Goal: Answer question/provide support: Share knowledge or assist other users

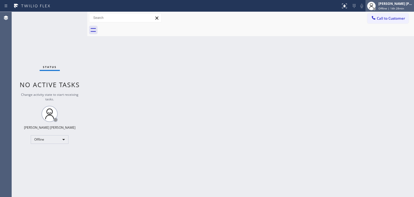
click at [395, 6] on div "Edel John Suson Offline | 14h 28min" at bounding box center [395, 5] width 37 height 9
click at [394, 9] on span "Offline | 14h 50min" at bounding box center [391, 8] width 26 height 4
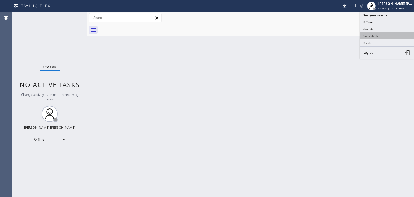
click at [373, 36] on button "Unavailable" at bounding box center [387, 35] width 54 height 7
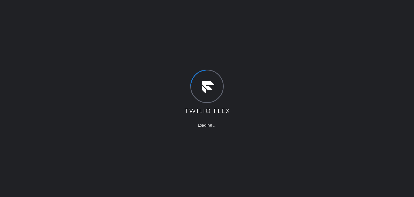
click at [284, 65] on div "Loading ..." at bounding box center [207, 98] width 414 height 197
click at [379, 107] on div "Loading ..." at bounding box center [207, 98] width 414 height 197
click at [401, 46] on div "Loading ..." at bounding box center [207, 98] width 414 height 197
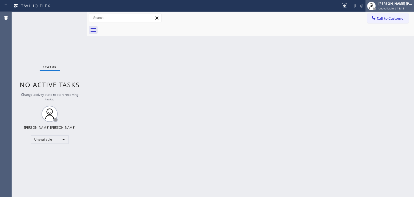
click at [400, 8] on span "Unavailable | 15:19" at bounding box center [391, 8] width 26 height 4
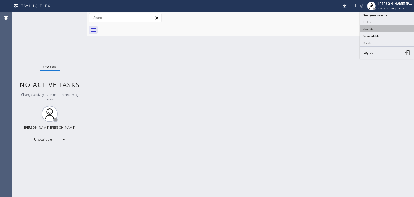
click at [382, 26] on button "Available" at bounding box center [387, 28] width 54 height 7
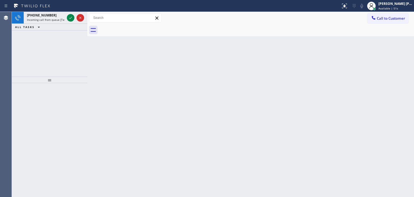
drag, startPoint x: 29, startPoint y: 46, endPoint x: 46, endPoint y: 42, distance: 17.3
click at [29, 46] on div "[PHONE_NUMBER] Incoming call from queue [Test] All ALL TASKS ALL TASKS ACTIVE T…" at bounding box center [49, 44] width 75 height 65
drag, startPoint x: 20, startPoint y: 58, endPoint x: 36, endPoint y: 36, distance: 26.6
click at [20, 58] on div "[PHONE_NUMBER] Incoming call from queue [Test] All ALL TASKS ALL TASKS ACTIVE T…" at bounding box center [49, 44] width 75 height 65
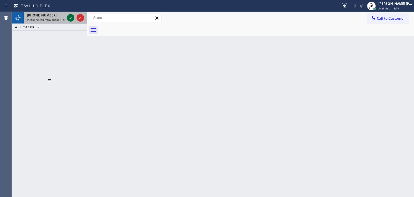
click at [71, 16] on icon at bounding box center [70, 18] width 6 height 6
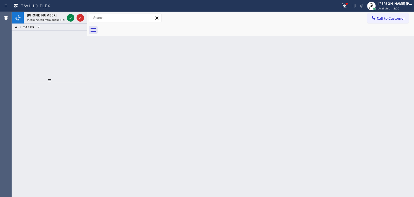
drag, startPoint x: 29, startPoint y: 46, endPoint x: 56, endPoint y: 26, distance: 33.0
click at [29, 46] on div "[PHONE_NUMBER] Incoming call from queue [Test] All ALL TASKS ALL TASKS ACTIVE T…" at bounding box center [49, 44] width 75 height 65
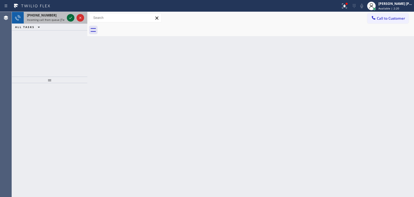
click at [72, 17] on icon at bounding box center [70, 18] width 3 height 2
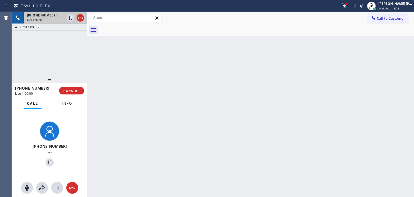
click at [70, 104] on span "Info" at bounding box center [67, 103] width 11 height 5
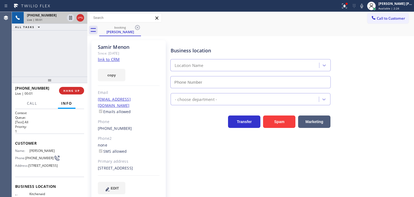
type input "[PHONE_NUMBER]"
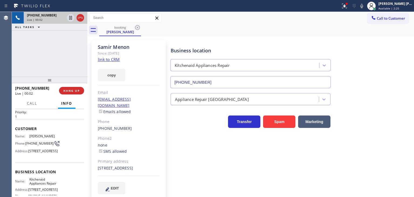
scroll to position [27, 0]
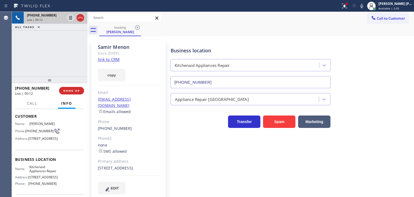
drag, startPoint x: 368, startPoint y: 98, endPoint x: 332, endPoint y: 90, distance: 37.5
click at [368, 98] on div "Appliance Repair [GEOGRAPHIC_DATA]" at bounding box center [290, 98] width 243 height 14
click at [114, 60] on link "link to CRM" at bounding box center [109, 59] width 22 height 5
click at [365, 6] on icon at bounding box center [361, 6] width 6 height 6
click at [71, 18] on icon at bounding box center [70, 18] width 6 height 6
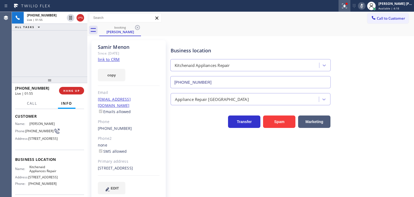
click at [347, 5] on icon at bounding box center [344, 6] width 5 height 5
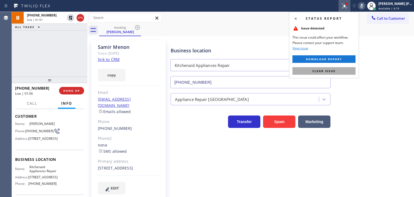
click at [329, 71] on span "Clear issue" at bounding box center [323, 71] width 23 height 4
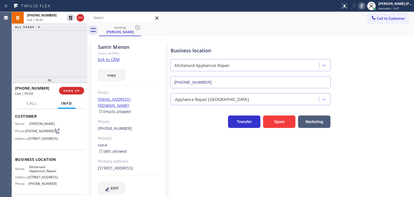
click at [365, 4] on icon at bounding box center [361, 6] width 6 height 6
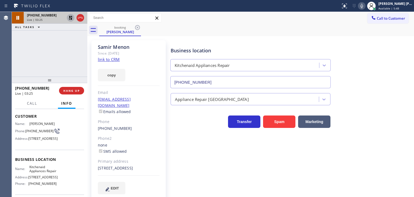
click at [68, 17] on icon at bounding box center [70, 18] width 6 height 6
click at [365, 5] on icon at bounding box center [361, 6] width 6 height 6
click at [363, 5] on icon at bounding box center [361, 6] width 3 height 4
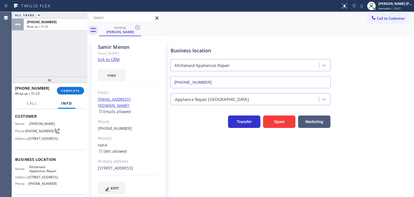
click at [27, 57] on div "ALL TASKS ALL TASKS ACTIVE TASKS TASKS IN WRAP UP [PHONE_NUMBER] Wrap up | 01:23" at bounding box center [49, 44] width 75 height 65
click at [78, 90] on span "COMPLETE" at bounding box center [70, 91] width 19 height 4
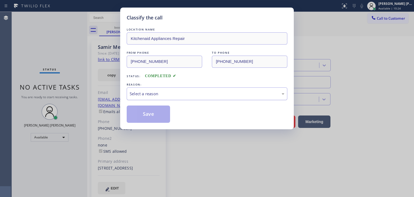
click at [159, 94] on div "Select a reason" at bounding box center [207, 94] width 155 height 6
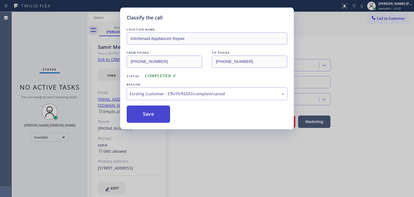
click at [154, 114] on button "Save" at bounding box center [148, 113] width 43 height 17
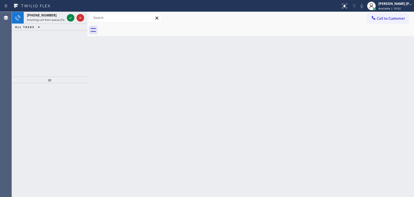
click at [33, 52] on div "[PHONE_NUMBER] Incoming call from queue [Test] All ALL TASKS ALL TASKS ACTIVE T…" at bounding box center [49, 44] width 75 height 65
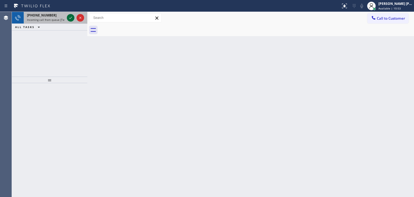
click at [71, 17] on icon at bounding box center [70, 18] width 6 height 6
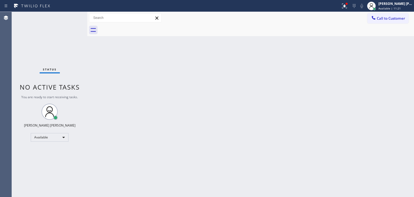
click at [386, 83] on div "Back to Dashboard Change Sender ID Customers Technicians Select a contact Outbo…" at bounding box center [250, 104] width 326 height 185
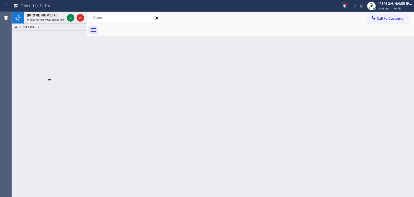
drag, startPoint x: 25, startPoint y: 45, endPoint x: 40, endPoint y: 34, distance: 18.6
click at [25, 45] on div "[PHONE_NUMBER] Incoming call from queue [PaidCalls] HVAC ALL TASKS ALL TASKS AC…" at bounding box center [49, 44] width 75 height 65
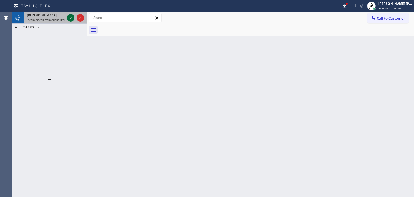
click at [72, 17] on icon at bounding box center [70, 18] width 6 height 6
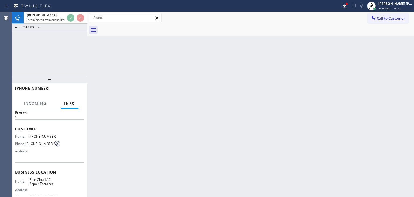
scroll to position [27, 0]
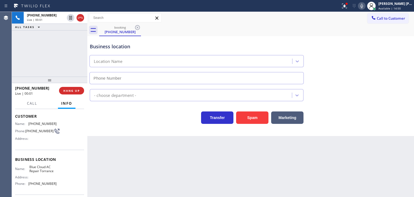
type input "[PHONE_NUMBER]"
click at [363, 6] on icon at bounding box center [361, 6] width 3 height 4
click at [365, 6] on icon at bounding box center [361, 6] width 6 height 6
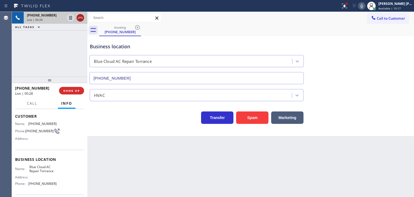
click at [82, 19] on icon at bounding box center [80, 18] width 6 height 6
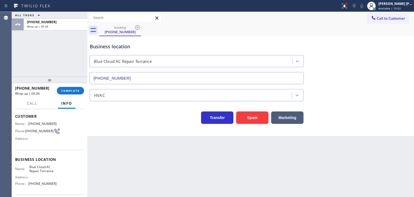
click at [19, 43] on div "ALL TASKS ALL TASKS ACTIVE TASKS TASKS IN WRAP UP [PHONE_NUMBER] Wrap up | 00:34" at bounding box center [49, 44] width 75 height 65
click at [75, 92] on span "COMPLETE" at bounding box center [70, 91] width 19 height 4
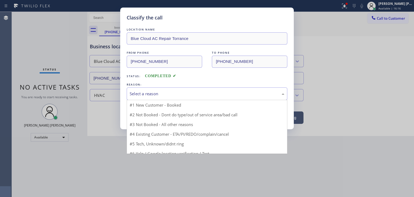
click at [146, 94] on div "Select a reason" at bounding box center [207, 94] width 155 height 6
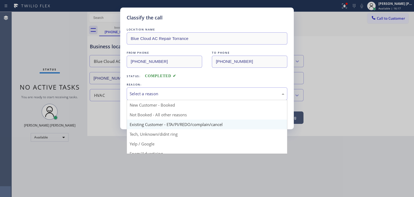
scroll to position [34, 0]
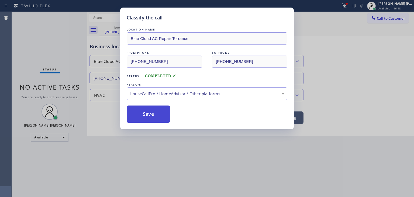
click at [150, 106] on button "Save" at bounding box center [148, 113] width 43 height 17
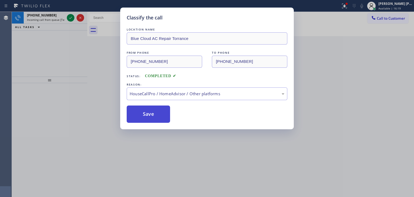
click at [150, 110] on button "Save" at bounding box center [148, 113] width 43 height 17
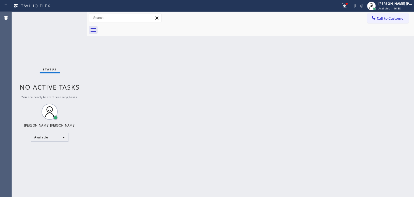
drag, startPoint x: 23, startPoint y: 35, endPoint x: 33, endPoint y: 35, distance: 10.2
click at [23, 35] on div "Status No active tasks You are ready to start receiving tasks. [PERSON_NAME] [P…" at bounding box center [49, 104] width 75 height 185
click at [68, 16] on div "Status No active tasks You are ready to start receiving tasks. [PERSON_NAME] [P…" at bounding box center [49, 104] width 75 height 185
click at [347, 8] on icon at bounding box center [344, 6] width 6 height 6
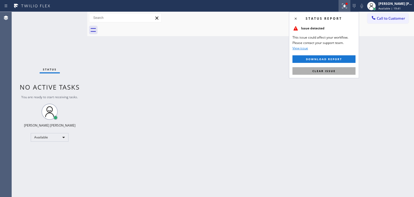
click at [325, 72] on span "Clear issue" at bounding box center [323, 71] width 23 height 4
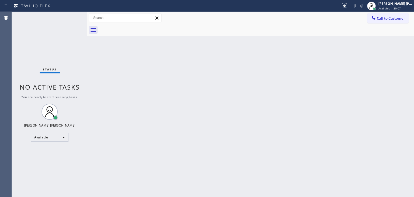
click at [55, 22] on div "Status No active tasks You are ready to start receiving tasks. [PERSON_NAME] [P…" at bounding box center [49, 104] width 75 height 185
click at [71, 15] on div "Status No active tasks You are ready to start receiving tasks. [PERSON_NAME] [P…" at bounding box center [49, 104] width 75 height 185
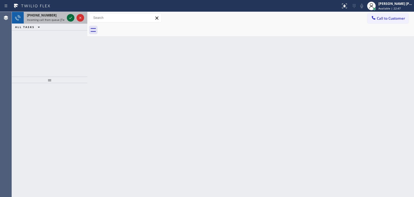
click at [67, 19] on div at bounding box center [71, 18] width 8 height 6
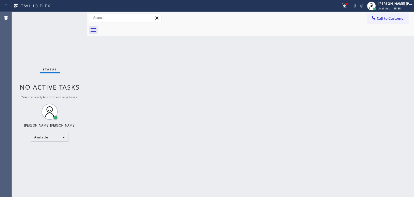
drag, startPoint x: 400, startPoint y: 4, endPoint x: 393, endPoint y: 15, distance: 13.6
click at [399, 4] on div "[PERSON_NAME] [PERSON_NAME]" at bounding box center [395, 3] width 34 height 5
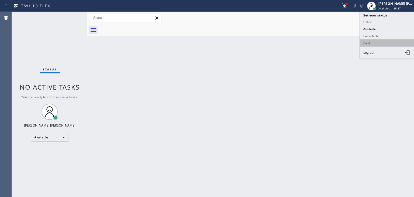
click at [380, 40] on button "Break" at bounding box center [387, 42] width 54 height 7
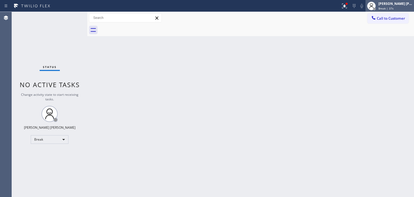
click at [393, 8] on span "Break | 37s" at bounding box center [385, 8] width 15 height 4
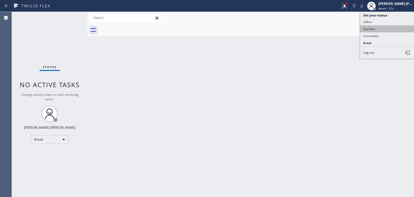
click at [382, 29] on button "Available" at bounding box center [387, 28] width 54 height 7
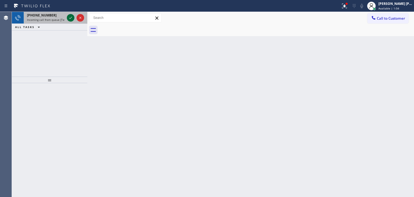
drag, startPoint x: 71, startPoint y: 14, endPoint x: 71, endPoint y: 18, distance: 3.2
click at [71, 15] on icon at bounding box center [70, 18] width 6 height 6
click at [70, 17] on icon at bounding box center [70, 18] width 6 height 6
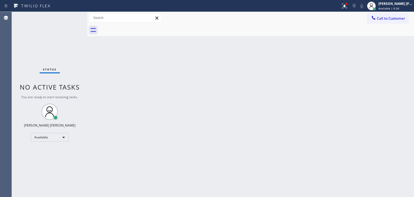
click at [70, 20] on div "Status No active tasks You are ready to start receiving tasks. [PERSON_NAME] [P…" at bounding box center [49, 104] width 75 height 185
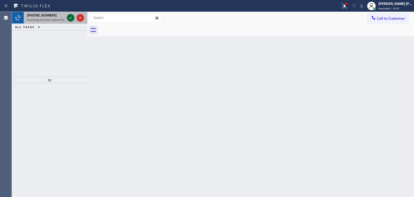
click at [69, 18] on icon at bounding box center [70, 18] width 6 height 6
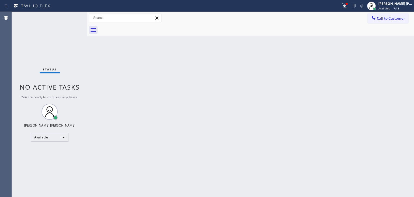
click at [69, 23] on div "Status No active tasks You are ready to start receiving tasks. [PERSON_NAME] [P…" at bounding box center [49, 104] width 75 height 185
click at [69, 15] on div "Status No active tasks You are ready to start receiving tasks. [PERSON_NAME] [P…" at bounding box center [49, 104] width 75 height 185
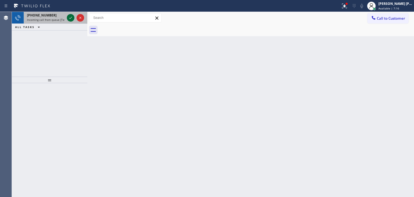
click at [69, 15] on icon at bounding box center [70, 18] width 6 height 6
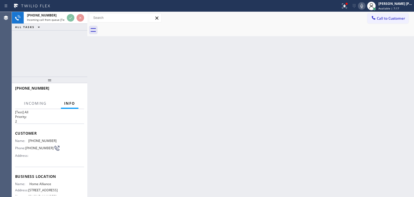
scroll to position [27, 0]
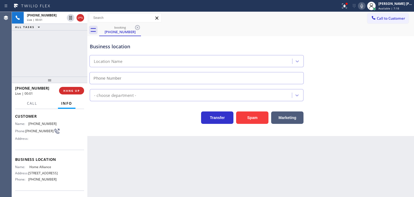
type input "[PHONE_NUMBER]"
click at [365, 7] on icon at bounding box center [361, 6] width 6 height 6
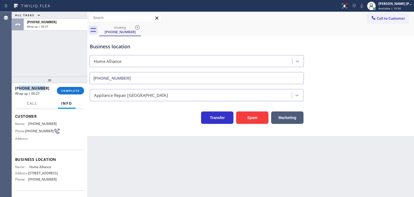
drag, startPoint x: 46, startPoint y: 88, endPoint x: 19, endPoint y: 88, distance: 27.2
click at [19, 88] on div "[PHONE_NUMBER]" at bounding box center [34, 87] width 38 height 5
copy span "7162915962"
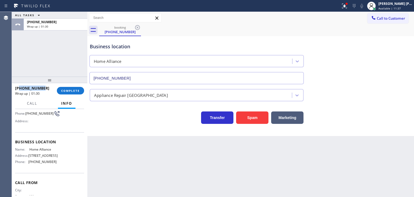
scroll to position [54, 0]
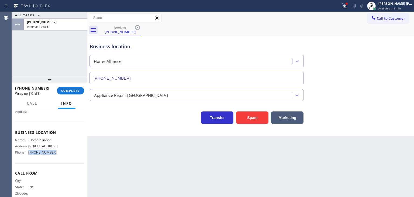
drag, startPoint x: 54, startPoint y: 157, endPoint x: 28, endPoint y: 158, distance: 25.6
click at [28, 154] on div "Phone: [PHONE_NUMBER]" at bounding box center [35, 152] width 41 height 4
copy div "[PHONE_NUMBER]"
click at [75, 88] on button "COMPLETE" at bounding box center [70, 91] width 27 height 8
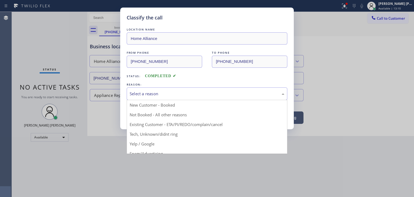
click at [142, 95] on div "Select a reason" at bounding box center [207, 94] width 155 height 6
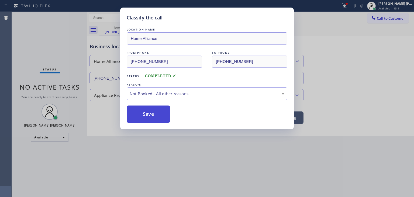
click at [147, 114] on button "Save" at bounding box center [148, 113] width 43 height 17
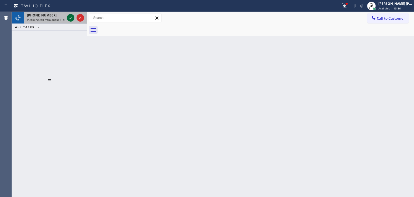
click at [70, 18] on icon at bounding box center [70, 18] width 6 height 6
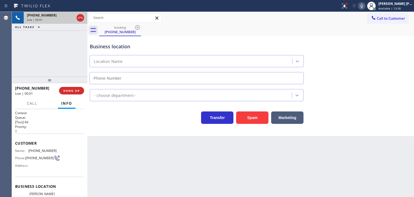
type input "[PHONE_NUMBER]"
click at [350, 9] on button at bounding box center [344, 6] width 12 height 12
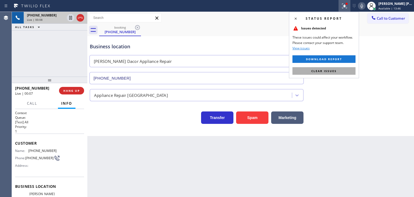
click at [328, 70] on span "Clear issues" at bounding box center [323, 71] width 25 height 4
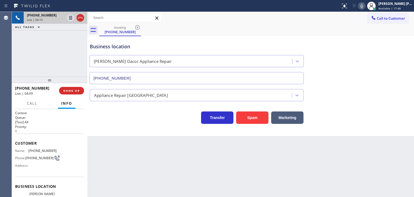
click at [365, 5] on icon at bounding box center [361, 6] width 6 height 6
drag, startPoint x: 45, startPoint y: 89, endPoint x: 19, endPoint y: 87, distance: 25.6
click at [19, 87] on div "[PHONE_NUMBER]" at bounding box center [35, 87] width 40 height 5
copy span "5042519555"
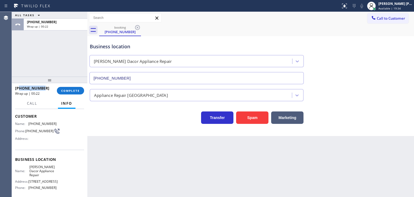
scroll to position [54, 0]
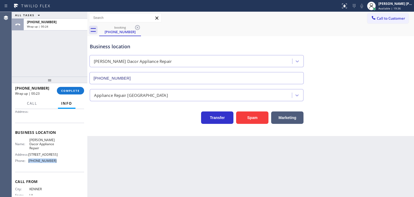
drag, startPoint x: 61, startPoint y: 163, endPoint x: 29, endPoint y: 161, distance: 32.1
click at [29, 161] on div "Name: [PERSON_NAME] Dacor Appliance Repair Address: [STREET_ADDRESS] Phone: [PH…" at bounding box center [49, 151] width 69 height 27
copy span "[PHONE_NUMBER]"
click at [68, 89] on span "COMPLETE" at bounding box center [70, 91] width 19 height 4
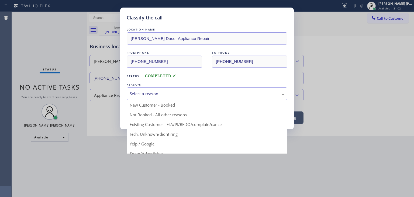
click at [135, 91] on div "Select a reason" at bounding box center [207, 94] width 155 height 6
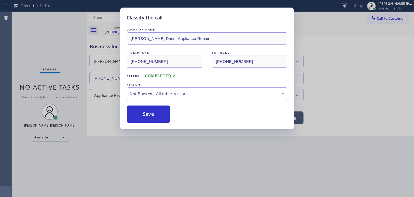
click at [141, 112] on button "Save" at bounding box center [148, 113] width 43 height 17
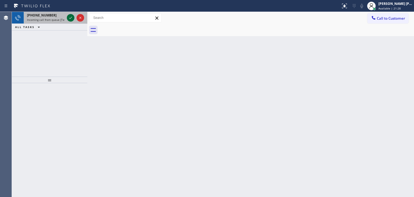
click at [70, 18] on icon at bounding box center [70, 18] width 6 height 6
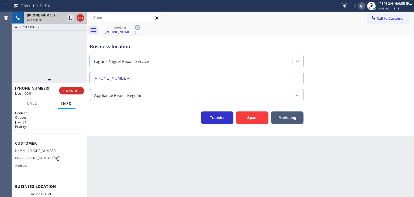
type input "[PHONE_NUMBER]"
drag, startPoint x: 397, startPoint y: 64, endPoint x: 390, endPoint y: 43, distance: 22.4
click at [396, 63] on div "Business location [GEOGRAPHIC_DATA] Repair Service [PHONE_NUMBER]" at bounding box center [251, 59] width 324 height 49
click at [365, 4] on icon at bounding box center [361, 6] width 6 height 6
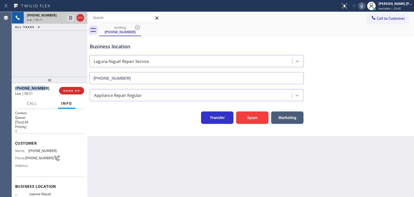
drag, startPoint x: 50, startPoint y: 87, endPoint x: 18, endPoint y: 87, distance: 31.5
click at [18, 87] on div "[PHONE_NUMBER]" at bounding box center [35, 87] width 40 height 5
click at [48, 85] on div "[PHONE_NUMBER]" at bounding box center [35, 87] width 40 height 5
drag, startPoint x: 48, startPoint y: 87, endPoint x: 20, endPoint y: 88, distance: 28.6
click at [20, 88] on div "[PHONE_NUMBER]" at bounding box center [35, 87] width 40 height 5
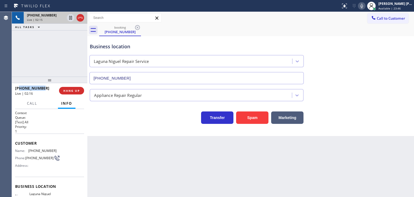
copy span "2019190771"
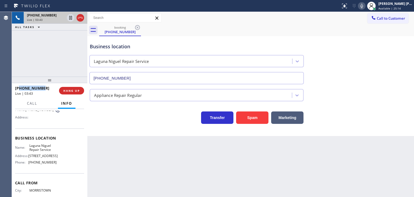
scroll to position [54, 0]
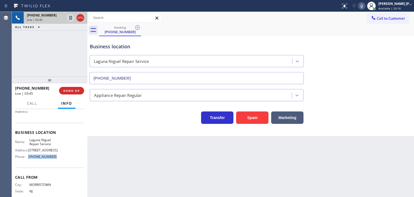
drag, startPoint x: 57, startPoint y: 162, endPoint x: 29, endPoint y: 162, distance: 28.6
click at [29, 161] on div "Name: [GEOGRAPHIC_DATA] Repair Service Address: [STREET_ADDRESS] Phone: [PHONE_…" at bounding box center [49, 149] width 69 height 23
copy span "[PHONE_NUMBER]"
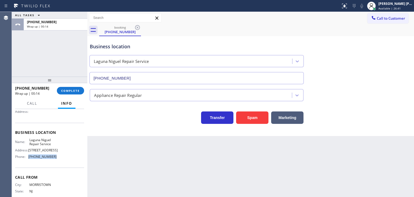
copy span "[PHONE_NUMBER]"
click at [73, 90] on span "COMPLETE" at bounding box center [70, 91] width 19 height 4
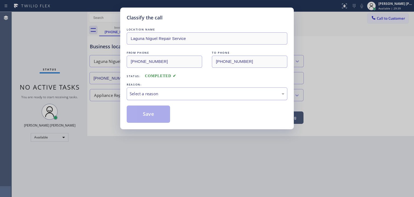
click at [150, 89] on div "Select a reason" at bounding box center [207, 93] width 161 height 13
click at [153, 112] on button "Save" at bounding box center [148, 113] width 43 height 17
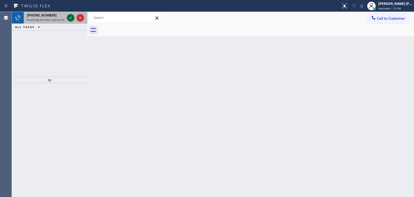
click at [69, 18] on icon at bounding box center [70, 18] width 6 height 6
click at [70, 19] on icon at bounding box center [70, 18] width 3 height 2
drag, startPoint x: 70, startPoint y: 16, endPoint x: 70, endPoint y: 19, distance: 2.7
click at [70, 16] on icon at bounding box center [70, 18] width 6 height 6
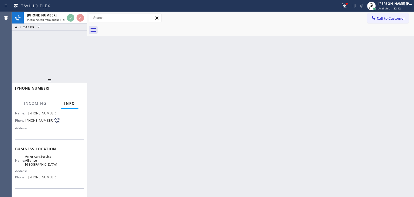
scroll to position [54, 0]
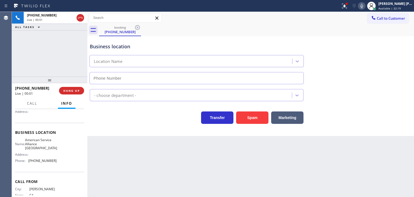
type input "[PHONE_NUMBER]"
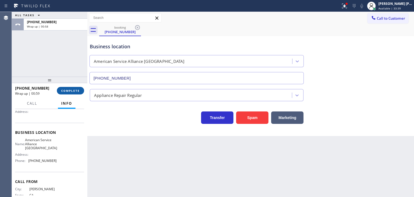
click at [69, 93] on button "COMPLETE" at bounding box center [70, 91] width 27 height 8
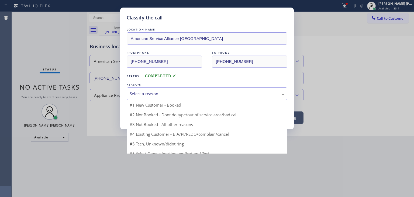
click at [167, 94] on div "Select a reason" at bounding box center [207, 94] width 155 height 6
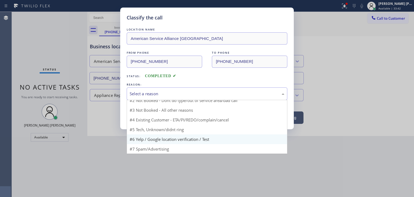
scroll to position [5, 0]
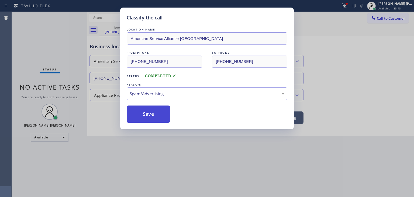
click at [152, 115] on button "Save" at bounding box center [148, 113] width 43 height 17
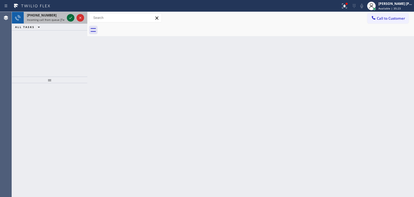
click at [68, 18] on icon at bounding box center [70, 18] width 6 height 6
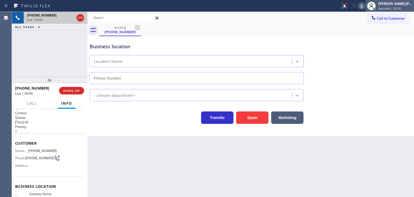
type input "[PHONE_NUMBER]"
click at [363, 5] on icon at bounding box center [361, 6] width 3 height 4
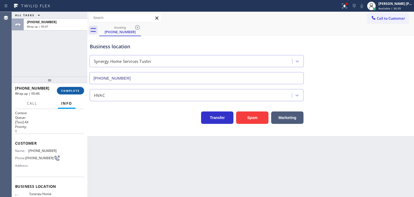
click at [68, 91] on span "COMPLETE" at bounding box center [70, 91] width 19 height 4
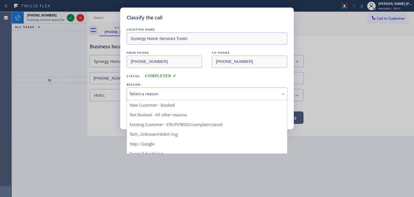
click at [158, 91] on div "Select a reason" at bounding box center [207, 94] width 155 height 6
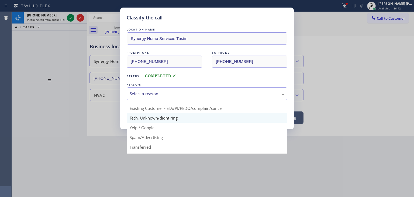
scroll to position [34, 0]
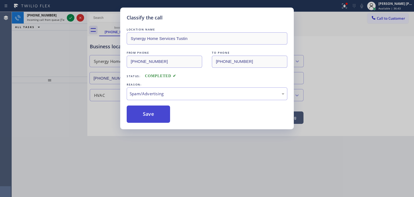
click at [153, 118] on button "Save" at bounding box center [148, 113] width 43 height 17
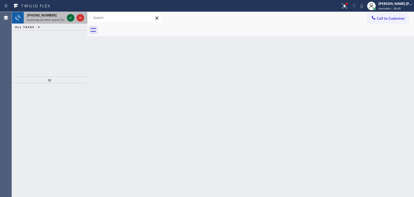
click at [72, 19] on icon at bounding box center [70, 18] width 6 height 6
click at [71, 17] on icon at bounding box center [70, 18] width 3 height 2
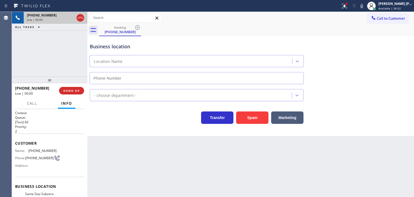
scroll to position [27, 0]
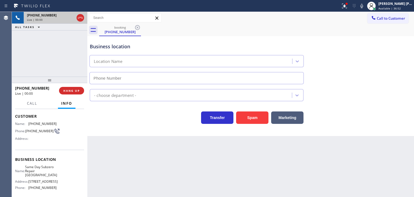
type input "[PHONE_NUMBER]"
click at [365, 6] on icon at bounding box center [361, 6] width 6 height 6
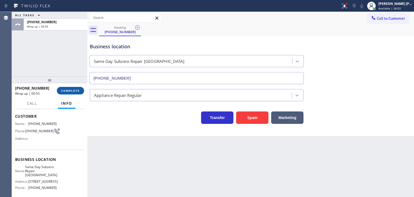
click at [74, 90] on span "COMPLETE" at bounding box center [70, 91] width 19 height 4
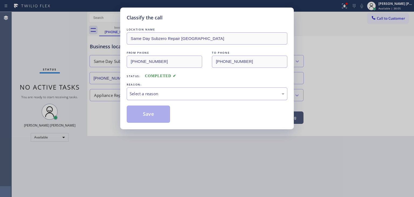
click at [163, 91] on div "Select a reason" at bounding box center [207, 94] width 155 height 6
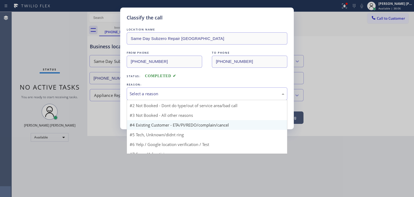
scroll to position [14, 0]
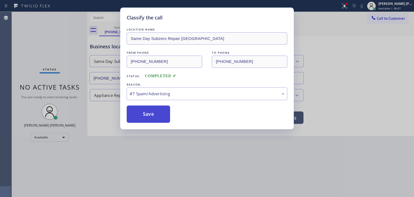
click at [148, 114] on button "Save" at bounding box center [148, 113] width 43 height 17
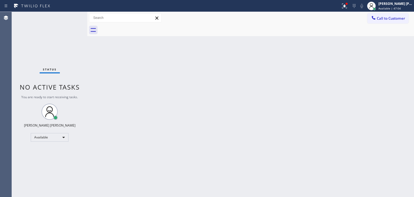
click at [73, 25] on div "Status No active tasks You are ready to start receiving tasks. [PERSON_NAME] [P…" at bounding box center [49, 104] width 75 height 185
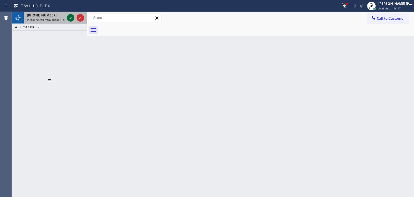
click at [72, 16] on icon at bounding box center [70, 18] width 6 height 6
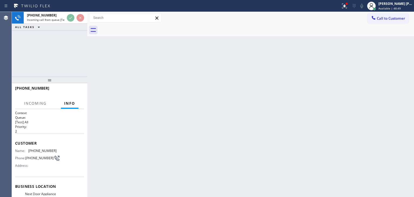
scroll to position [27, 0]
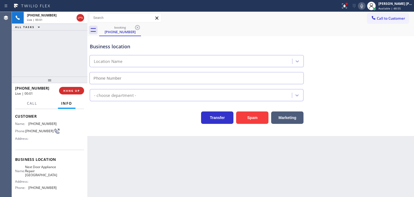
type input "[PHONE_NUMBER]"
click at [365, 4] on icon at bounding box center [361, 6] width 6 height 6
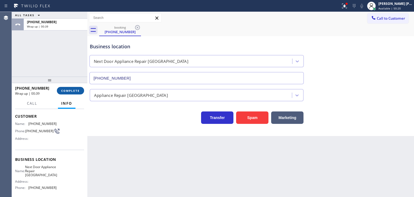
click at [63, 91] on span "COMPLETE" at bounding box center [70, 91] width 19 height 4
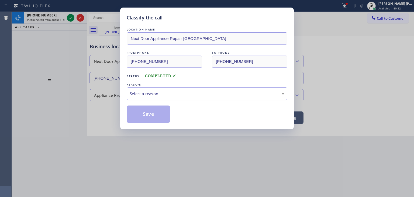
click at [182, 94] on div "Select a reason" at bounding box center [207, 94] width 155 height 6
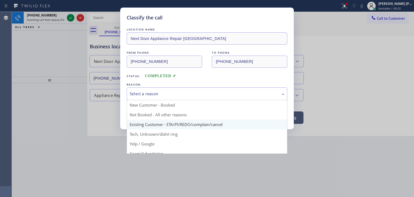
scroll to position [27, 0]
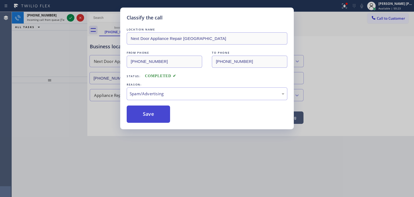
click at [141, 117] on button "Save" at bounding box center [148, 113] width 43 height 17
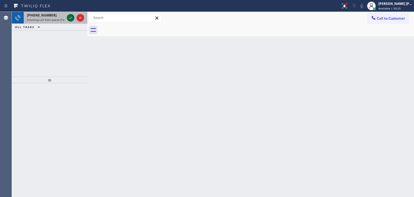
click at [71, 19] on icon at bounding box center [70, 18] width 6 height 6
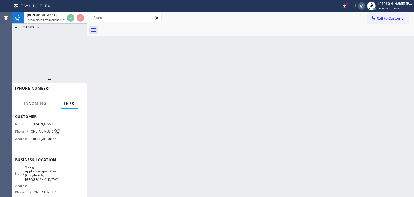
scroll to position [27, 0]
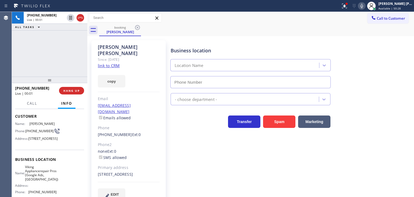
type input "[PHONE_NUMBER]"
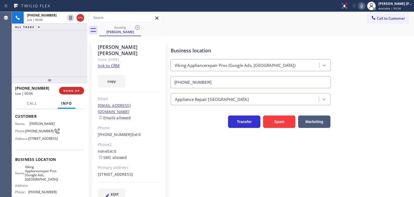
click at [110, 63] on link "link to CRM" at bounding box center [109, 65] width 22 height 5
drag, startPoint x: 387, startPoint y: 29, endPoint x: 374, endPoint y: 19, distance: 16.9
click at [387, 29] on div "booking [PERSON_NAME]" at bounding box center [256, 30] width 315 height 12
click at [363, 6] on icon at bounding box center [361, 6] width 3 height 4
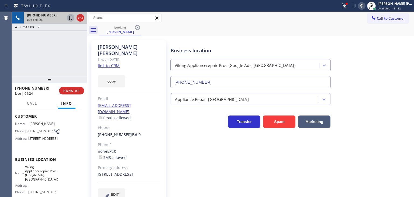
click at [71, 17] on icon at bounding box center [70, 18] width 6 height 6
click at [72, 19] on icon at bounding box center [70, 18] width 6 height 6
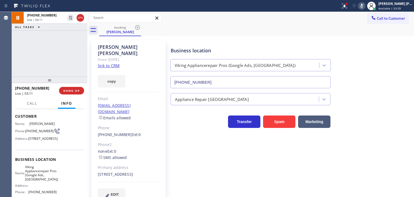
click at [365, 7] on icon at bounding box center [361, 6] width 6 height 6
click at [31, 103] on span "Call" at bounding box center [32, 103] width 10 height 5
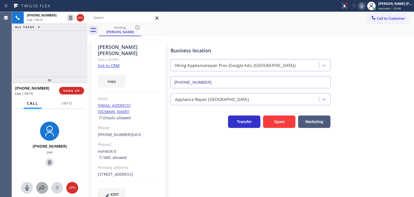
click at [44, 191] on button at bounding box center [42, 188] width 12 height 12
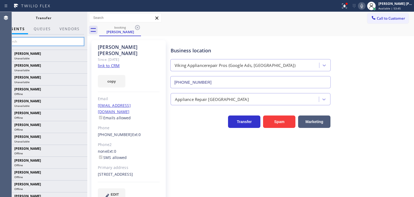
click at [65, 41] on input "text" at bounding box center [43, 41] width 81 height 9
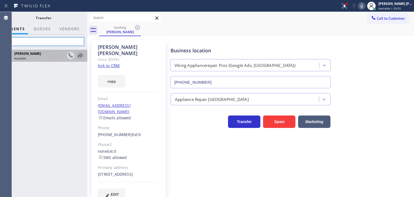
type input "lyka"
click at [82, 55] on icon at bounding box center [80, 56] width 4 height 4
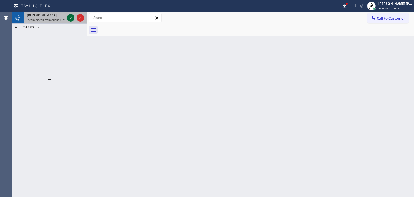
click at [71, 17] on icon at bounding box center [70, 18] width 6 height 6
click at [71, 19] on icon at bounding box center [70, 18] width 6 height 6
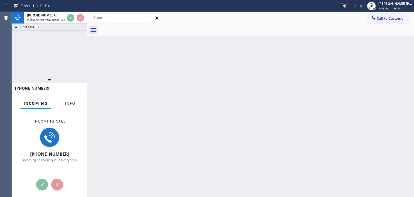
click at [68, 103] on span "Info" at bounding box center [70, 103] width 11 height 5
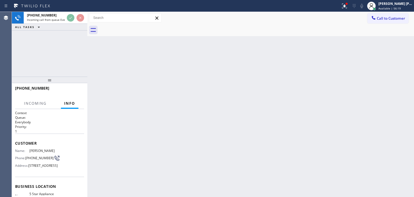
scroll to position [54, 0]
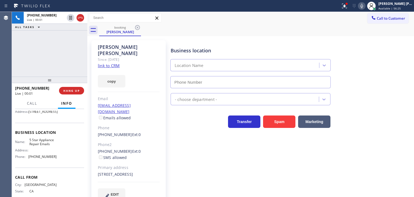
type input "[PHONE_NUMBER]"
click at [106, 63] on link "link to CRM" at bounding box center [109, 65] width 22 height 5
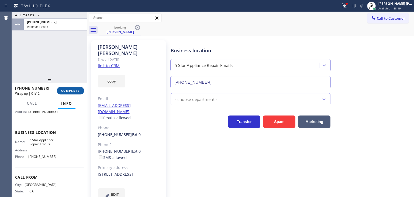
click at [64, 91] on span "COMPLETE" at bounding box center [70, 91] width 19 height 4
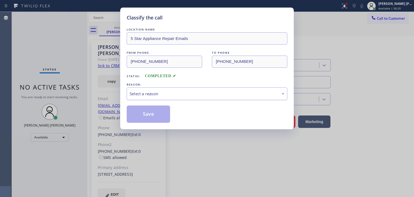
click at [159, 93] on div "Select a reason" at bounding box center [207, 94] width 155 height 6
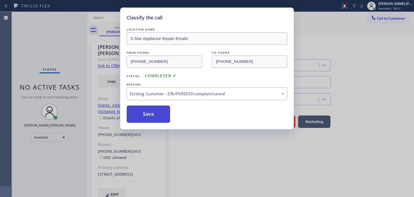
click at [152, 116] on button "Save" at bounding box center [148, 113] width 43 height 17
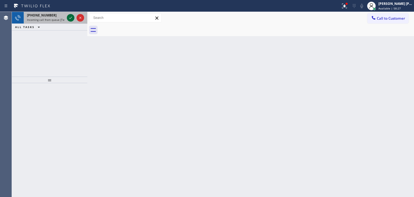
click at [70, 15] on icon at bounding box center [70, 18] width 6 height 6
click at [71, 17] on icon at bounding box center [70, 18] width 6 height 6
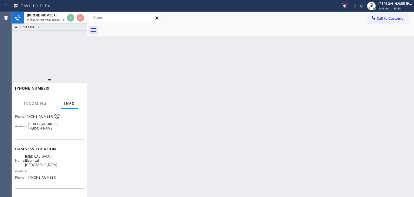
scroll to position [54, 0]
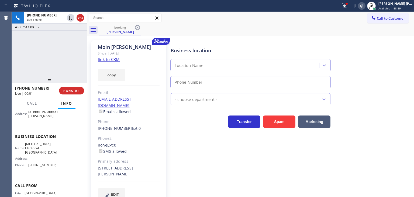
type input "[PHONE_NUMBER]"
click at [106, 58] on link "link to CRM" at bounding box center [109, 59] width 22 height 5
click at [365, 8] on icon at bounding box center [361, 6] width 6 height 6
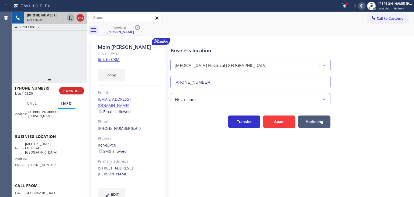
click at [71, 19] on icon at bounding box center [70, 18] width 3 height 4
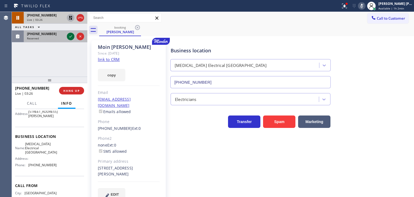
click at [69, 39] on icon at bounding box center [70, 36] width 6 height 6
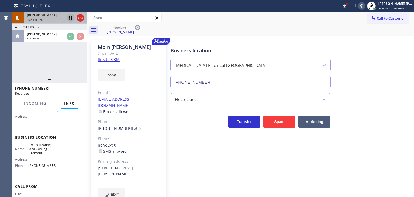
scroll to position [54, 0]
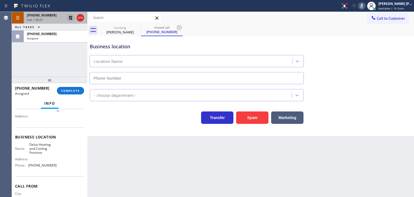
type input "[PHONE_NUMBER]"
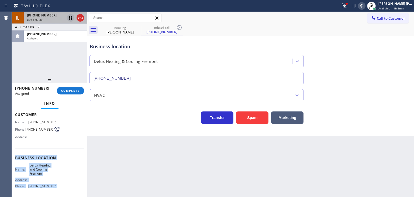
scroll to position [27, 0]
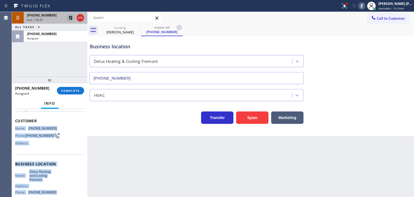
drag, startPoint x: 66, startPoint y: 167, endPoint x: 14, endPoint y: 126, distance: 66.1
click at [14, 126] on div "Context Queue: HVAC Priority: 0 Task Age: Customer Name: [PHONE_NUMBER] Phone: …" at bounding box center [49, 153] width 75 height 88
copy div "Name: [PHONE_NUMBER] Phone: [PHONE_NUMBER] Address: Business location Name: Del…"
click at [76, 89] on button "COMPLETE" at bounding box center [70, 91] width 27 height 8
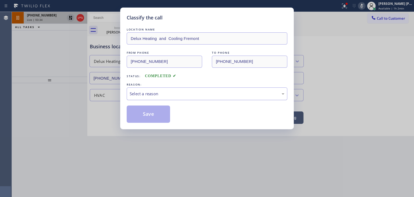
click at [138, 93] on div "Select a reason" at bounding box center [207, 94] width 155 height 6
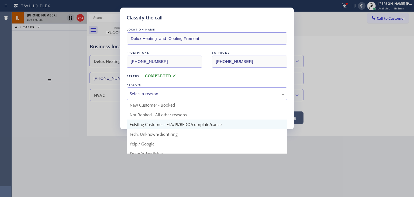
scroll to position [27, 0]
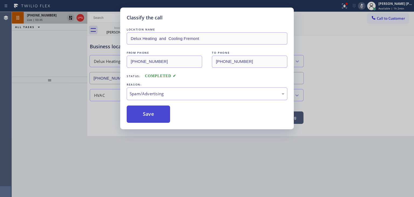
click at [148, 116] on button "Save" at bounding box center [148, 113] width 43 height 17
type input "[PHONE_NUMBER]"
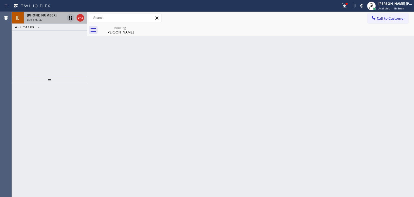
drag, startPoint x: 369, startPoint y: 8, endPoint x: 342, endPoint y: 1, distance: 28.2
click at [365, 8] on icon at bounding box center [361, 6] width 6 height 6
click at [70, 19] on icon at bounding box center [70, 18] width 6 height 6
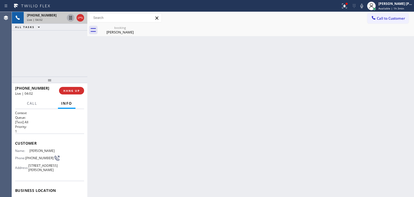
click at [70, 64] on div "[PHONE_NUMBER] Live | 04:02 ALL TASKS ALL TASKS ACTIVE TASKS TASKS IN WRAP UP" at bounding box center [49, 44] width 75 height 65
click at [122, 24] on div "booking [PERSON_NAME]" at bounding box center [120, 30] width 41 height 12
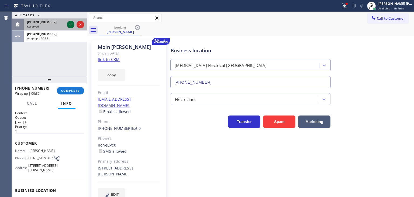
click at [72, 24] on icon at bounding box center [70, 24] width 6 height 6
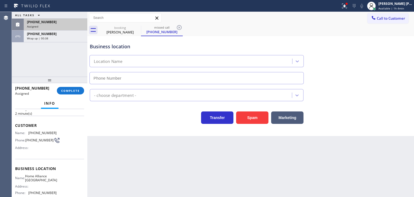
type input "[PHONE_NUMBER]"
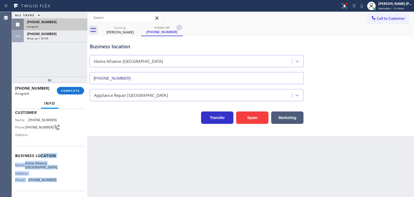
scroll to position [27, 0]
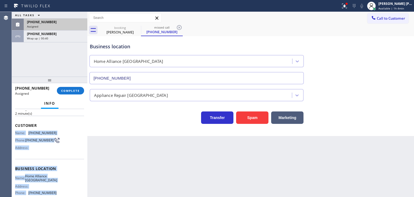
drag, startPoint x: 59, startPoint y: 167, endPoint x: 13, endPoint y: 130, distance: 59.3
click at [13, 130] on div "Context Queue: Appliance Repair High End Priority: 0 Task Age: [DEMOGRAPHIC_DAT…" at bounding box center [49, 153] width 75 height 88
copy div "Name: [PHONE_NUMBER] Phone: [PHONE_NUMBER] Address: Business location Name: Hom…"
click at [72, 88] on button "COMPLETE" at bounding box center [70, 91] width 27 height 8
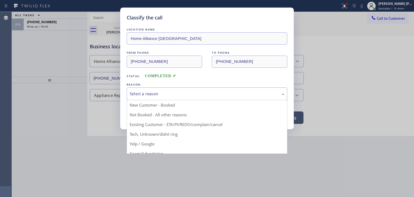
click at [164, 98] on div "Select a reason" at bounding box center [207, 93] width 161 height 13
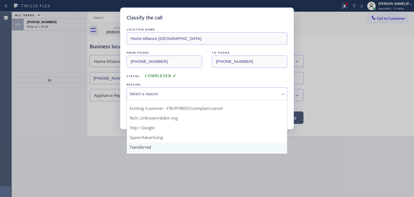
scroll to position [34, 0]
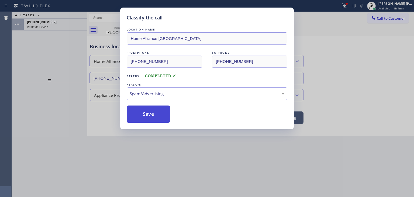
click at [152, 116] on button "Save" at bounding box center [148, 113] width 43 height 17
type input "[PHONE_NUMBER]"
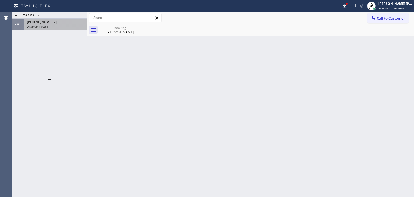
click at [26, 25] on div "[PHONE_NUMBER] Wrap up | 00:59" at bounding box center [54, 25] width 61 height 12
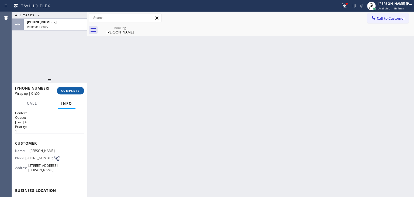
click at [73, 90] on span "COMPLETE" at bounding box center [70, 91] width 19 height 4
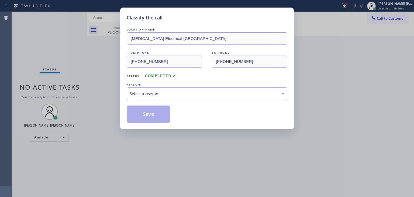
click at [139, 91] on div "Select a reason" at bounding box center [207, 94] width 155 height 6
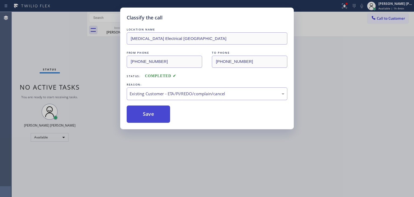
click at [147, 116] on button "Save" at bounding box center [148, 113] width 43 height 17
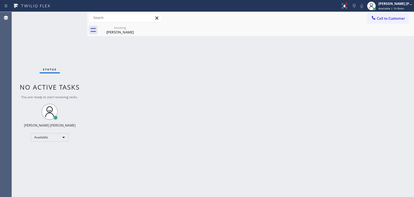
click at [65, 44] on div "Status No active tasks You are ready to start receiving tasks. [PERSON_NAME] [P…" at bounding box center [49, 104] width 75 height 185
click at [71, 18] on div "Status No active tasks You are ready to start receiving tasks. [PERSON_NAME] [P…" at bounding box center [49, 104] width 75 height 185
click at [63, 17] on div "Status No active tasks You are ready to start receiving tasks. [PERSON_NAME] [P…" at bounding box center [49, 104] width 75 height 185
click at [68, 15] on div "Status No active tasks You are ready to start receiving tasks. [PERSON_NAME] [P…" at bounding box center [49, 104] width 75 height 185
click at [60, 27] on div "Status No active tasks You are ready to start receiving tasks. [PERSON_NAME] [P…" at bounding box center [49, 104] width 75 height 185
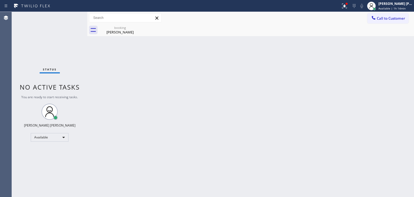
click at [69, 16] on div "Status No active tasks You are ready to start receiving tasks. [PERSON_NAME] [P…" at bounding box center [49, 104] width 75 height 185
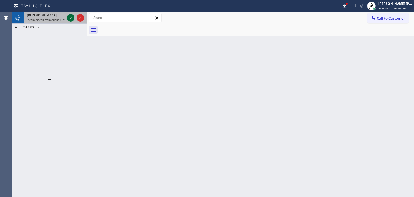
click at [69, 18] on icon at bounding box center [70, 18] width 6 height 6
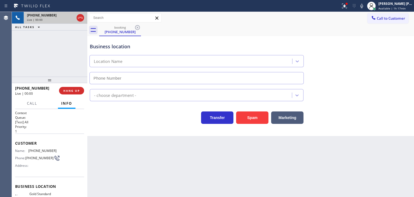
type input "[PHONE_NUMBER]"
click at [365, 6] on icon at bounding box center [361, 6] width 6 height 6
click at [81, 18] on icon at bounding box center [80, 18] width 6 height 6
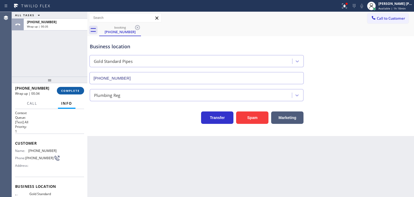
click at [78, 92] on span "COMPLETE" at bounding box center [70, 91] width 19 height 4
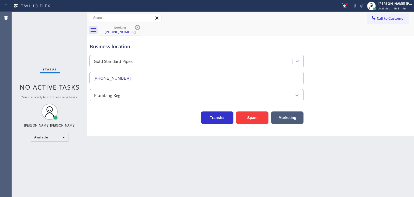
click at [71, 20] on div "Status No active tasks You are ready to start receiving tasks. [PERSON_NAME] [P…" at bounding box center [49, 104] width 75 height 185
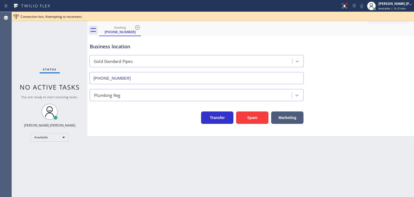
click at [30, 32] on div "Status No active tasks You are ready to start receiving tasks. [PERSON_NAME] [P…" at bounding box center [49, 104] width 75 height 185
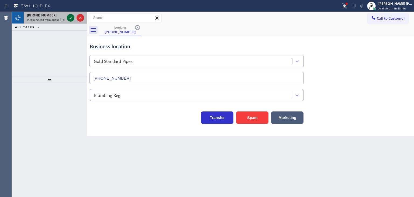
click at [68, 17] on icon at bounding box center [70, 18] width 6 height 6
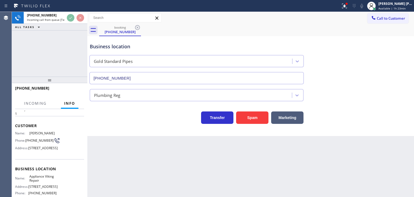
scroll to position [27, 0]
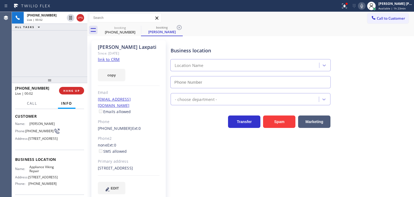
type input "[PHONE_NUMBER]"
click at [107, 59] on link "link to CRM" at bounding box center [109, 59] width 22 height 5
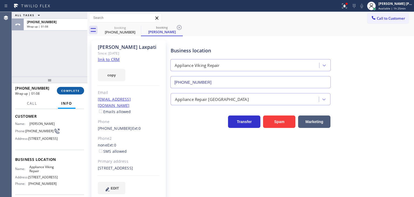
click at [62, 88] on button "COMPLETE" at bounding box center [70, 91] width 27 height 8
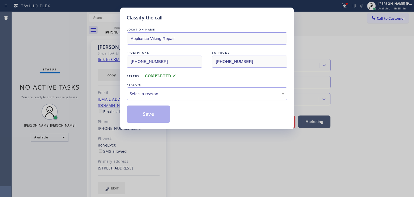
click at [135, 88] on div "Select a reason" at bounding box center [207, 93] width 161 height 13
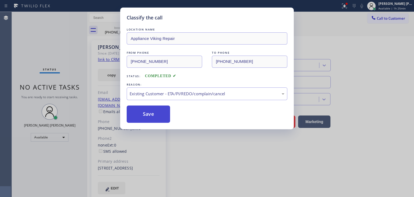
click at [143, 112] on button "Save" at bounding box center [148, 113] width 43 height 17
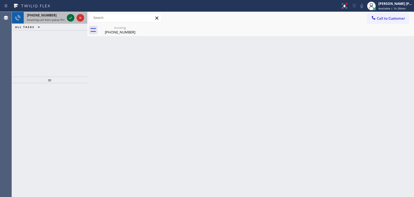
click at [69, 16] on icon at bounding box center [70, 18] width 6 height 6
click at [69, 19] on icon at bounding box center [70, 18] width 6 height 6
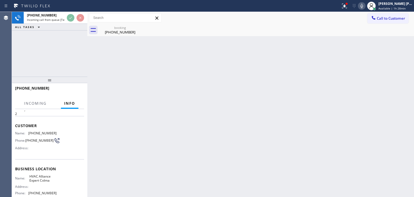
scroll to position [27, 0]
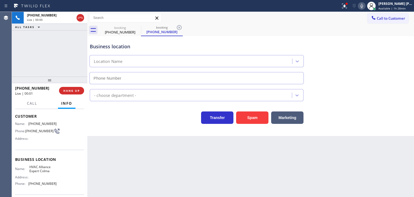
type input "[PHONE_NUMBER]"
click at [363, 5] on icon at bounding box center [361, 6] width 3 height 4
click at [78, 90] on span "HANG UP" at bounding box center [71, 91] width 16 height 4
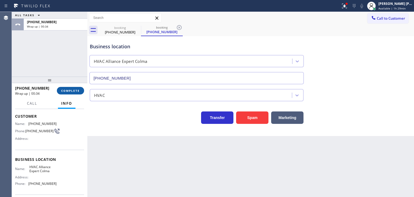
click at [78, 90] on span "COMPLETE" at bounding box center [70, 91] width 19 height 4
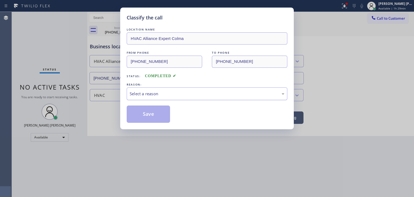
click at [144, 89] on div "Select a reason" at bounding box center [207, 93] width 161 height 13
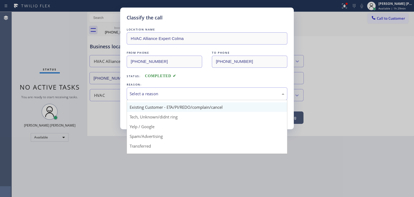
scroll to position [27, 0]
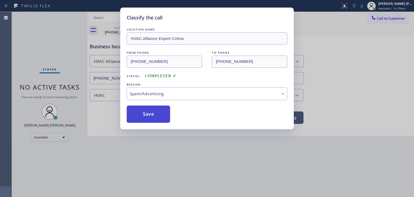
click at [149, 120] on button "Save" at bounding box center [148, 113] width 43 height 17
click at [149, 117] on button "Save" at bounding box center [148, 113] width 43 height 17
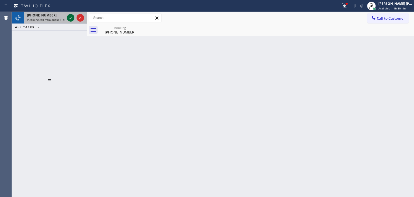
click at [71, 18] on icon at bounding box center [70, 18] width 6 height 6
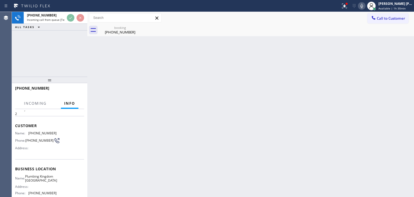
scroll to position [27, 0]
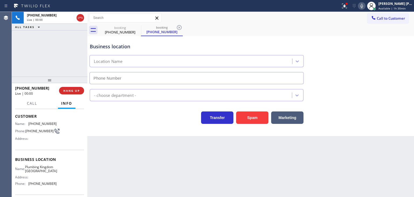
type input "[PHONE_NUMBER]"
click at [75, 90] on span "HANG UP" at bounding box center [71, 91] width 16 height 4
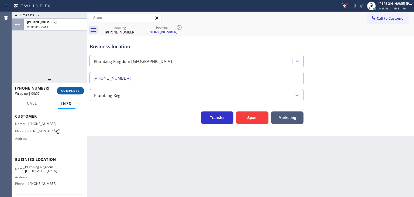
click at [75, 89] on span "COMPLETE" at bounding box center [70, 91] width 19 height 4
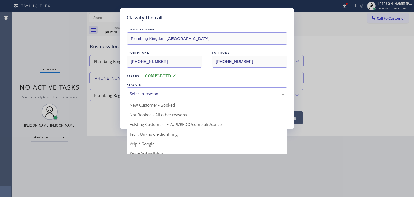
click at [173, 91] on div "Select a reason" at bounding box center [207, 94] width 155 height 6
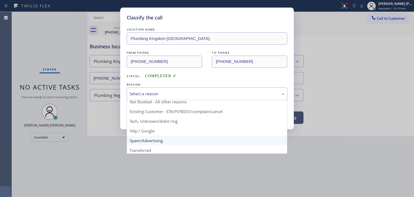
scroll to position [34, 0]
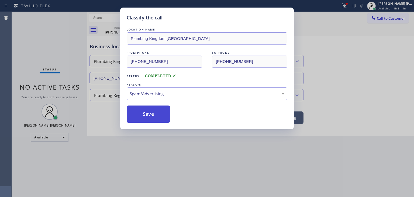
click at [148, 119] on button "Save" at bounding box center [148, 113] width 43 height 17
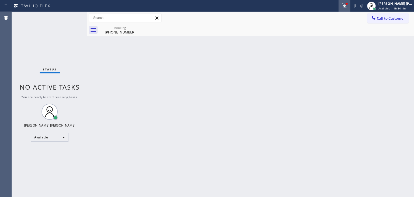
click at [347, 7] on icon at bounding box center [344, 6] width 5 height 5
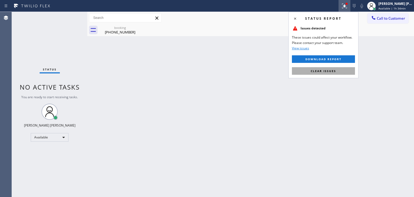
click at [332, 71] on span "Clear issues" at bounding box center [323, 71] width 25 height 4
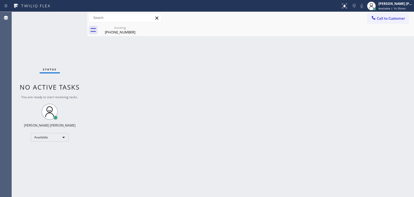
click at [68, 17] on div "Status No active tasks You are ready to start receiving tasks. [PERSON_NAME] [P…" at bounding box center [49, 104] width 75 height 185
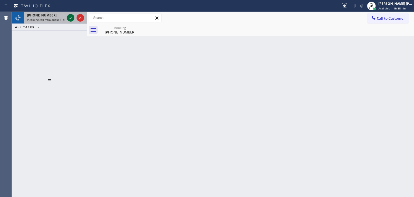
click at [71, 18] on icon at bounding box center [70, 18] width 6 height 6
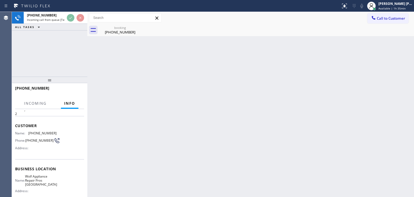
scroll to position [27, 0]
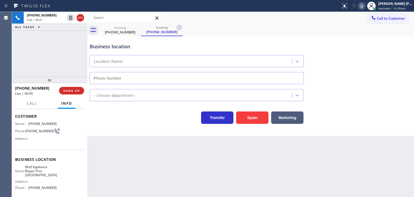
type input "[PHONE_NUMBER]"
click at [365, 5] on icon at bounding box center [361, 6] width 6 height 6
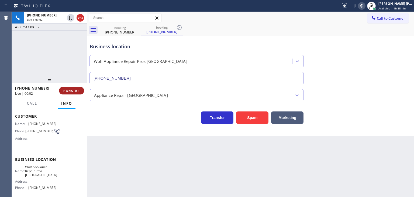
click at [74, 91] on span "HANG UP" at bounding box center [71, 91] width 16 height 4
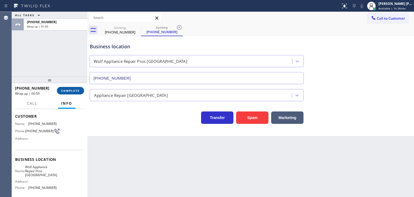
click at [79, 89] on button "COMPLETE" at bounding box center [70, 91] width 27 height 8
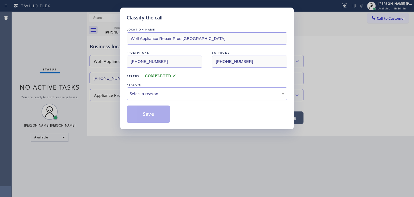
click at [151, 97] on div "Select a reason" at bounding box center [207, 93] width 161 height 13
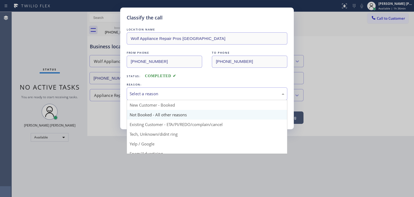
scroll to position [27, 0]
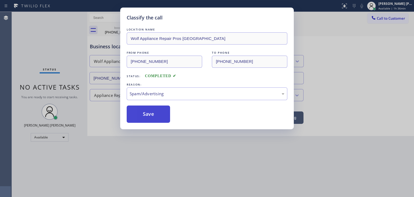
click at [150, 117] on button "Save" at bounding box center [148, 113] width 43 height 17
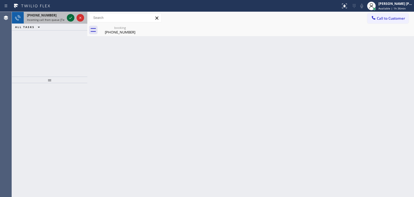
click at [71, 18] on icon at bounding box center [70, 18] width 6 height 6
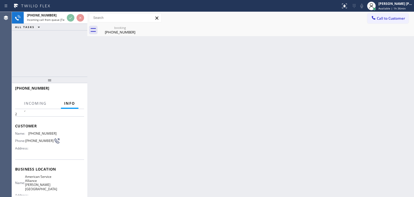
scroll to position [27, 0]
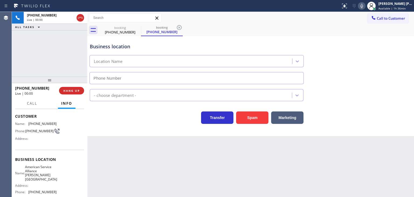
type input "[PHONE_NUMBER]"
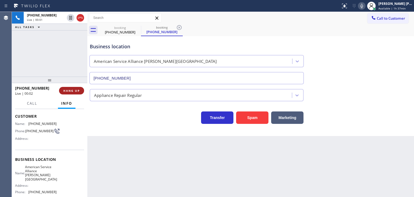
click at [77, 92] on span "HANG UP" at bounding box center [71, 91] width 16 height 4
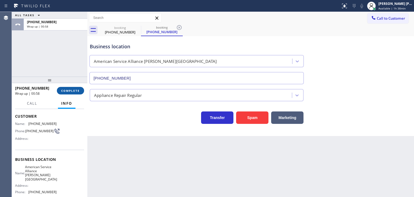
click at [68, 89] on span "COMPLETE" at bounding box center [70, 91] width 19 height 4
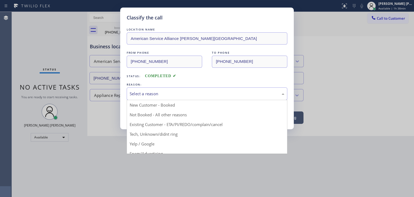
click at [159, 93] on div "Select a reason" at bounding box center [207, 94] width 155 height 6
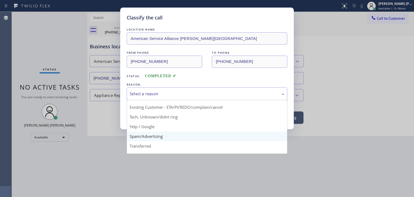
scroll to position [34, 0]
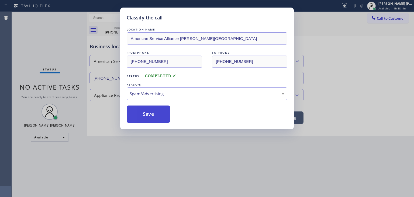
drag, startPoint x: 150, startPoint y: 116, endPoint x: 144, endPoint y: 111, distance: 7.8
click at [148, 114] on button "Save" at bounding box center [148, 113] width 43 height 17
click at [144, 112] on button "Save" at bounding box center [148, 113] width 43 height 17
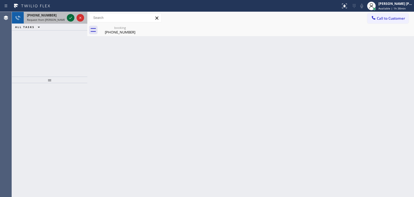
click at [70, 18] on icon at bounding box center [70, 18] width 6 height 6
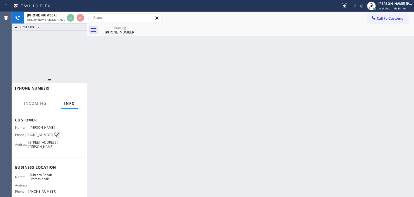
scroll to position [54, 0]
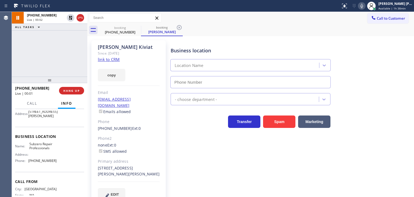
type input "[PHONE_NUMBER]"
click at [112, 61] on link "link to CRM" at bounding box center [109, 59] width 22 height 5
click at [365, 6] on icon at bounding box center [361, 6] width 6 height 6
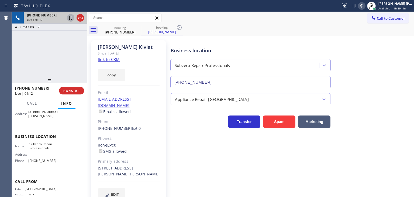
click at [69, 18] on icon at bounding box center [70, 18] width 6 height 6
click at [363, 5] on rect at bounding box center [362, 6] width 4 height 4
click at [71, 17] on icon at bounding box center [70, 18] width 6 height 6
click at [365, 3] on icon at bounding box center [361, 6] width 6 height 6
click at [363, 4] on icon at bounding box center [361, 6] width 3 height 4
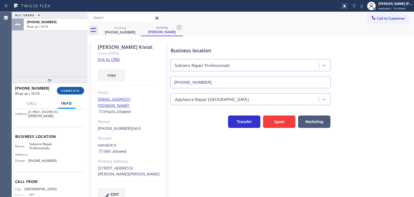
click at [67, 90] on span "COMPLETE" at bounding box center [70, 91] width 19 height 4
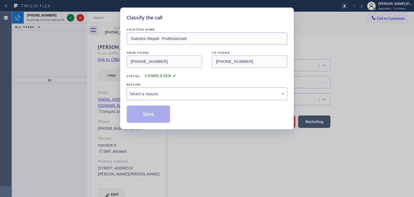
click at [173, 95] on div "Select a reason" at bounding box center [207, 94] width 155 height 6
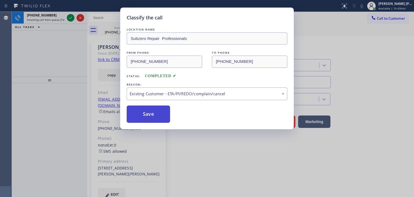
click at [153, 114] on button "Save" at bounding box center [148, 113] width 43 height 17
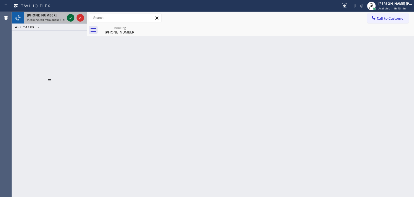
click at [71, 18] on icon at bounding box center [70, 18] width 6 height 6
click at [71, 19] on icon at bounding box center [70, 18] width 6 height 6
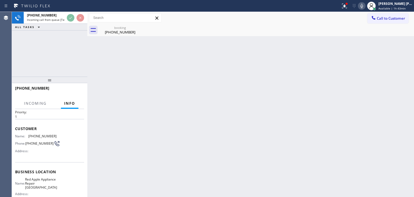
scroll to position [27, 0]
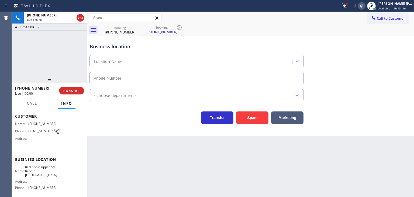
type input "[PHONE_NUMBER]"
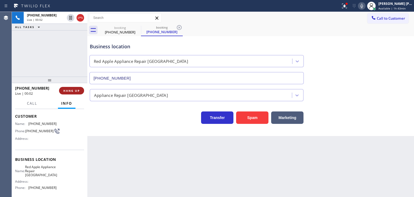
click at [68, 90] on span "HANG UP" at bounding box center [71, 91] width 16 height 4
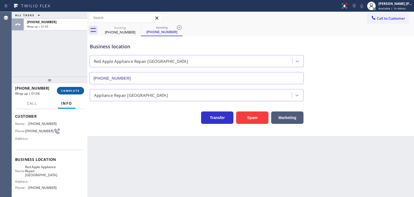
click at [71, 89] on span "COMPLETE" at bounding box center [70, 91] width 19 height 4
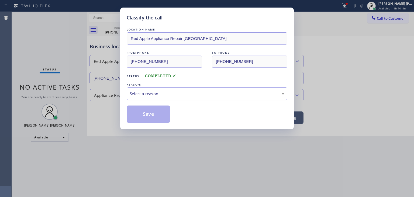
click at [148, 93] on div "Select a reason" at bounding box center [207, 94] width 155 height 6
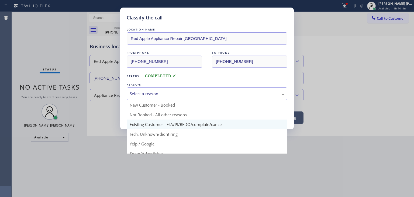
scroll to position [34, 0]
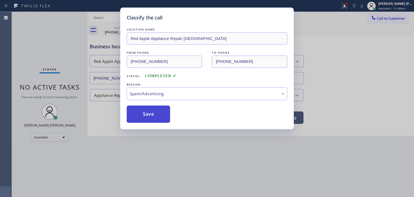
click at [151, 115] on button "Save" at bounding box center [148, 113] width 43 height 17
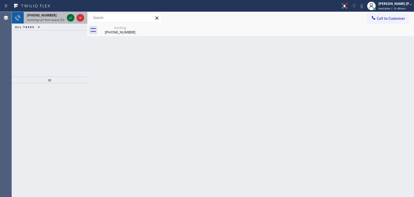
click at [72, 17] on icon at bounding box center [70, 18] width 6 height 6
click at [71, 17] on icon at bounding box center [70, 18] width 6 height 6
click at [72, 17] on icon at bounding box center [70, 18] width 6 height 6
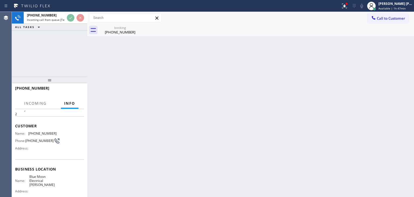
scroll to position [27, 0]
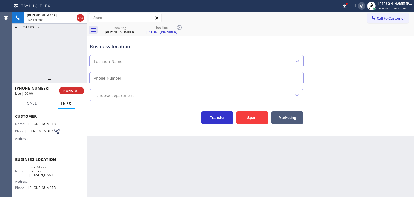
type input "[PHONE_NUMBER]"
click at [79, 91] on span "HANG UP" at bounding box center [71, 91] width 16 height 4
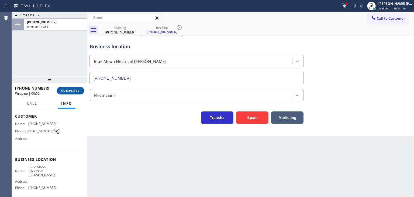
click at [69, 91] on span "COMPLETE" at bounding box center [70, 91] width 19 height 4
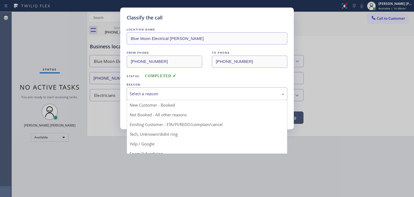
click at [154, 95] on div "Select a reason" at bounding box center [207, 94] width 155 height 6
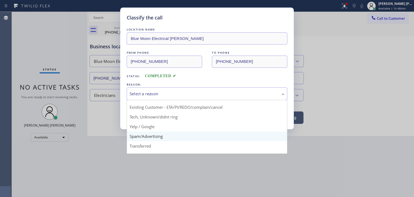
scroll to position [27, 0]
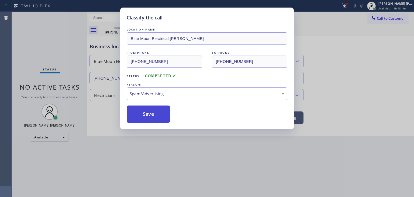
click at [147, 114] on button "Save" at bounding box center [148, 113] width 43 height 17
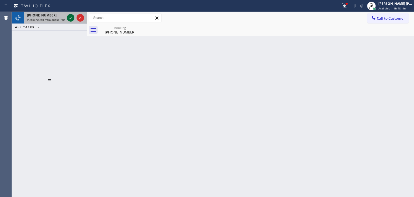
click at [70, 18] on icon at bounding box center [70, 18] width 6 height 6
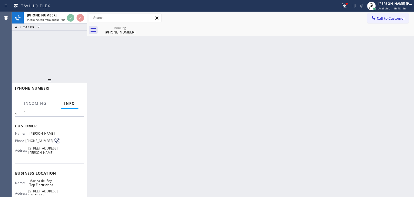
scroll to position [27, 0]
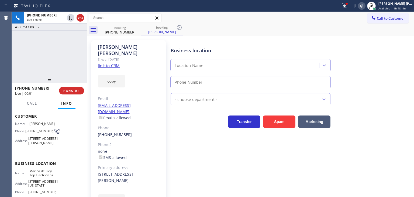
type input "[PHONE_NUMBER]"
click at [109, 63] on link "link to CRM" at bounding box center [109, 65] width 22 height 5
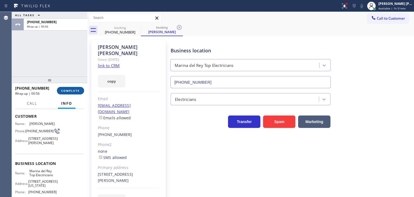
click at [68, 89] on span "COMPLETE" at bounding box center [70, 91] width 19 height 4
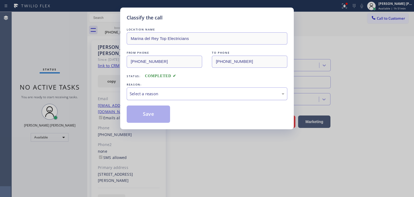
click at [141, 99] on div "Select a reason" at bounding box center [207, 93] width 161 height 13
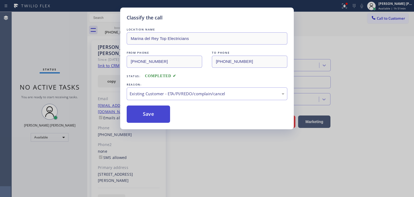
click at [146, 113] on button "Save" at bounding box center [148, 113] width 43 height 17
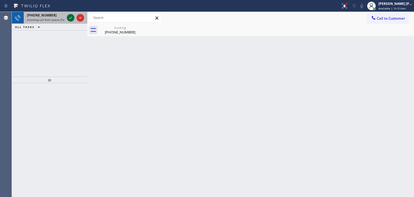
click at [68, 17] on icon at bounding box center [70, 18] width 6 height 6
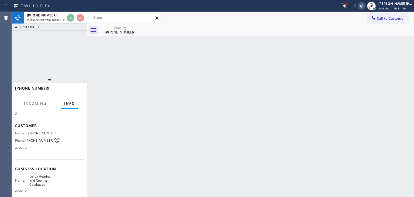
scroll to position [27, 0]
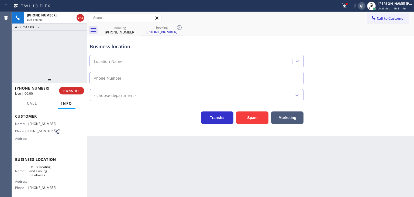
type input "[PHONE_NUMBER]"
click at [71, 91] on span "HANG UP" at bounding box center [71, 91] width 16 height 4
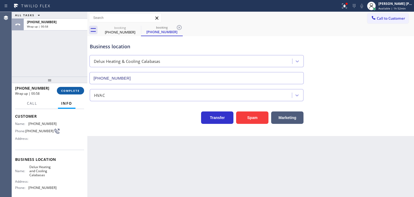
click at [74, 90] on span "COMPLETE" at bounding box center [70, 91] width 19 height 4
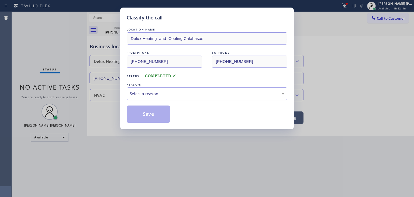
click at [147, 94] on div "Select a reason" at bounding box center [207, 94] width 155 height 6
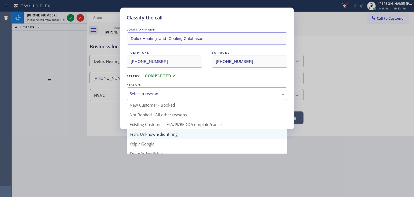
scroll to position [27, 0]
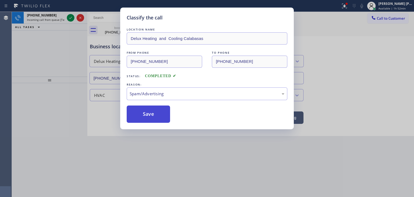
drag, startPoint x: 153, startPoint y: 127, endPoint x: 151, endPoint y: 119, distance: 7.7
click at [151, 112] on button "Save" at bounding box center [148, 113] width 43 height 17
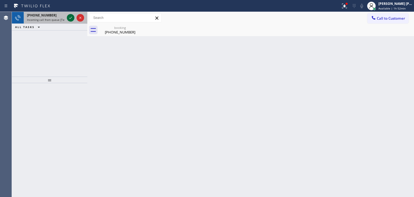
click at [70, 18] on icon at bounding box center [70, 18] width 6 height 6
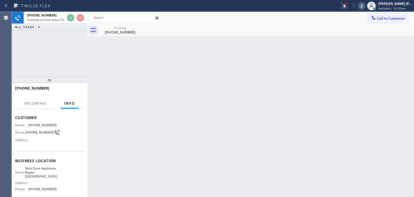
scroll to position [27, 0]
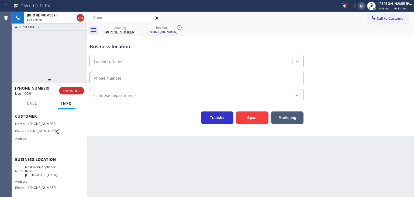
type input "[PHONE_NUMBER]"
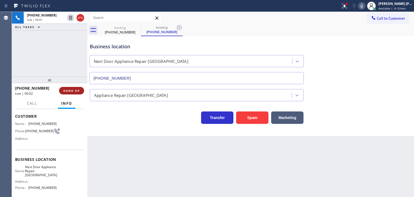
click at [74, 92] on span "HANG UP" at bounding box center [71, 91] width 16 height 4
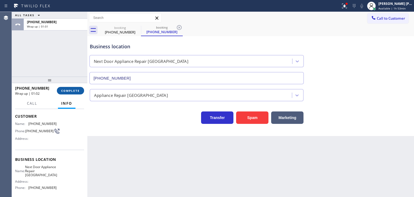
click at [76, 92] on span "COMPLETE" at bounding box center [70, 91] width 19 height 4
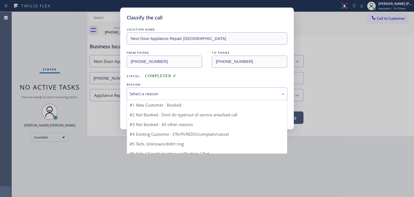
click at [152, 94] on div "Select a reason" at bounding box center [207, 94] width 155 height 6
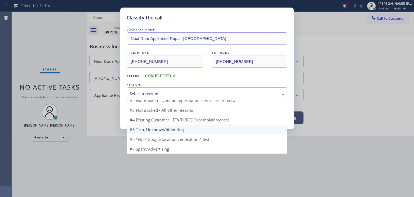
scroll to position [5, 0]
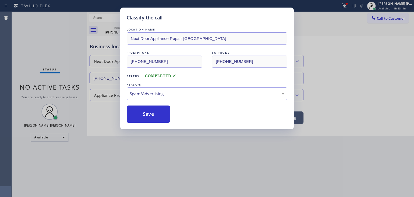
click at [152, 113] on button "Save" at bounding box center [148, 113] width 43 height 17
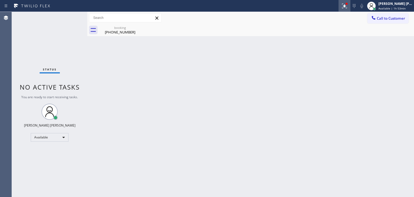
click at [347, 8] on icon at bounding box center [344, 6] width 5 height 5
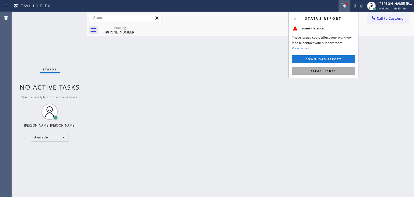
click at [327, 68] on button "Clear issues" at bounding box center [323, 71] width 63 height 8
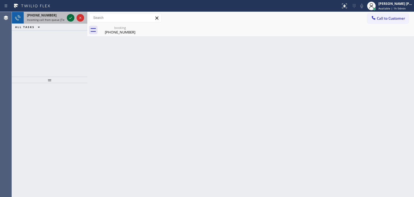
click at [69, 17] on icon at bounding box center [70, 18] width 6 height 6
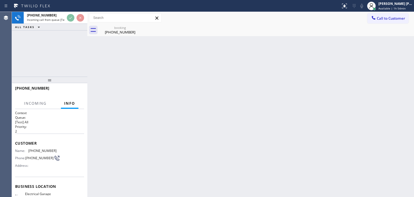
scroll to position [27, 0]
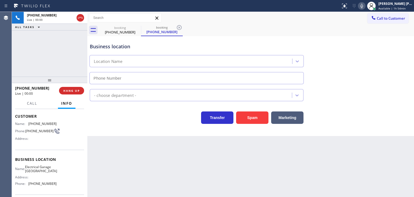
type input "[PHONE_NUMBER]"
click at [74, 92] on span "HANG UP" at bounding box center [71, 91] width 16 height 4
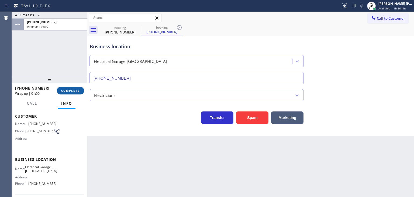
click at [64, 92] on span "COMPLETE" at bounding box center [70, 91] width 19 height 4
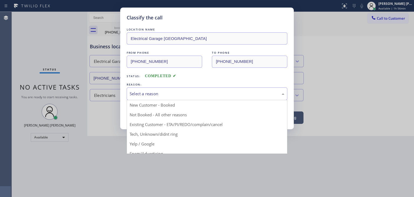
click at [147, 95] on div "Select a reason" at bounding box center [207, 94] width 155 height 6
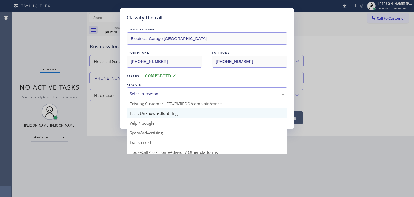
scroll to position [27, 0]
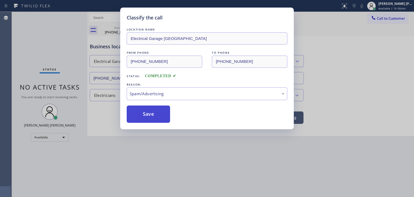
click at [154, 112] on button "Save" at bounding box center [148, 113] width 43 height 17
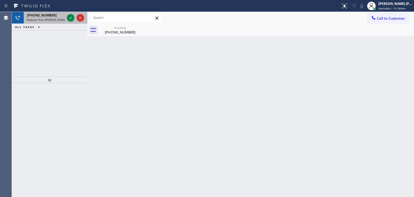
click at [75, 22] on div at bounding box center [75, 18] width 19 height 12
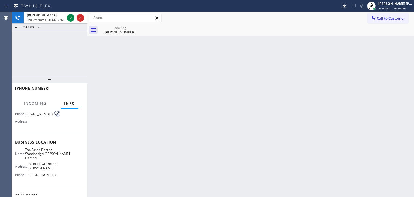
scroll to position [54, 0]
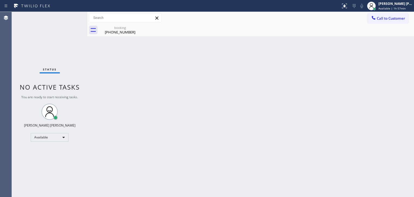
click at [71, 15] on div "Status No active tasks You are ready to start receiving tasks. [PERSON_NAME] [P…" at bounding box center [49, 104] width 75 height 185
click at [70, 16] on div "Status No active tasks You are ready to start receiving tasks. [PERSON_NAME] [P…" at bounding box center [49, 104] width 75 height 185
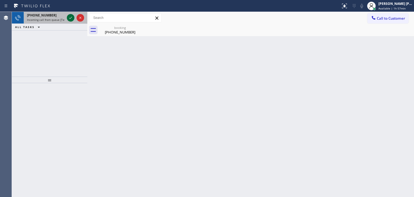
click at [69, 17] on icon at bounding box center [70, 18] width 6 height 6
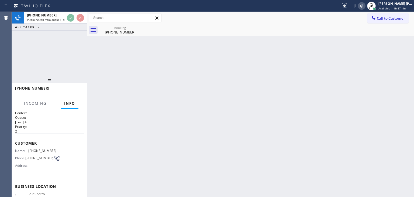
scroll to position [54, 0]
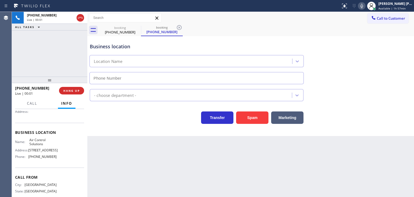
type input "[PHONE_NUMBER]"
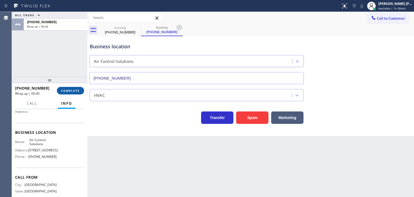
click at [72, 92] on span "COMPLETE" at bounding box center [70, 91] width 19 height 4
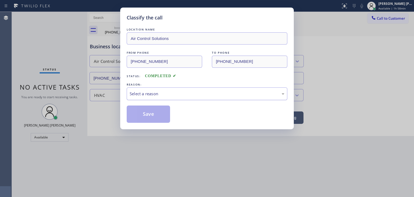
click at [147, 91] on div "Select a reason" at bounding box center [207, 94] width 155 height 6
click at [155, 114] on button "Save" at bounding box center [148, 113] width 43 height 17
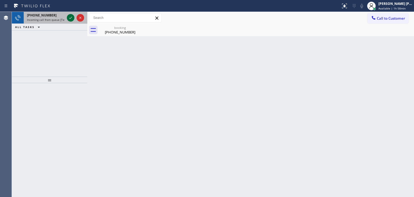
click at [71, 17] on icon at bounding box center [70, 18] width 6 height 6
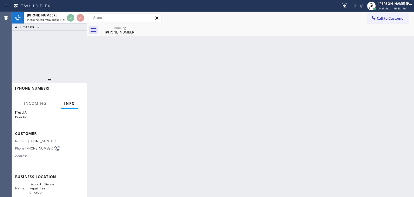
scroll to position [27, 0]
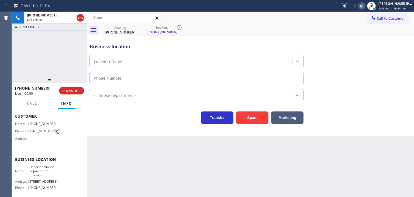
type input "[PHONE_NUMBER]"
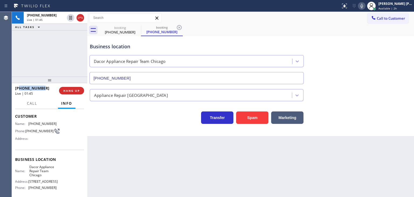
drag, startPoint x: 50, startPoint y: 86, endPoint x: 19, endPoint y: 87, distance: 30.7
click at [19, 87] on div "[PHONE_NUMBER]" at bounding box center [35, 87] width 40 height 5
copy span "4403443105"
click at [365, 6] on icon at bounding box center [361, 6] width 6 height 6
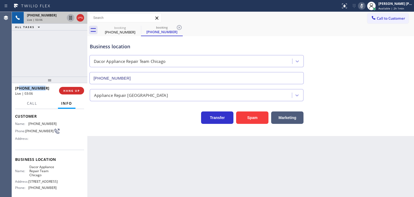
click at [71, 16] on icon at bounding box center [70, 18] width 3 height 4
click at [365, 4] on icon at bounding box center [361, 6] width 6 height 6
click at [69, 20] on icon at bounding box center [71, 18] width 4 height 4
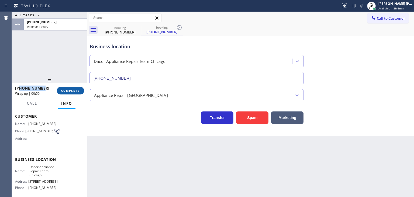
click at [67, 91] on span "COMPLETE" at bounding box center [70, 91] width 19 height 4
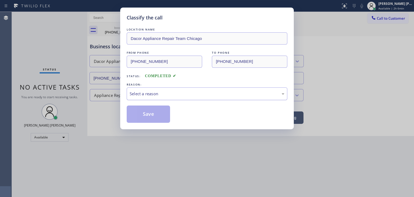
click at [146, 97] on div "Select a reason" at bounding box center [207, 93] width 161 height 13
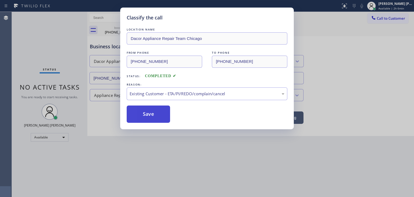
click at [148, 119] on button "Save" at bounding box center [148, 113] width 43 height 17
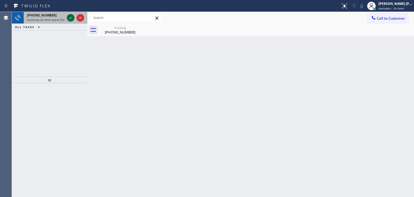
click at [71, 18] on icon at bounding box center [70, 18] width 6 height 6
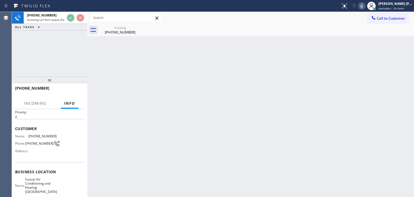
scroll to position [27, 0]
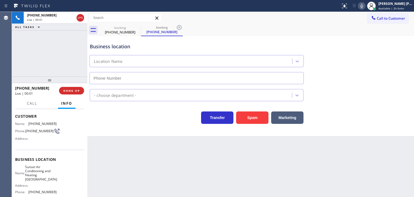
type input "[PHONE_NUMBER]"
click at [75, 89] on span "HANG UP" at bounding box center [71, 91] width 16 height 4
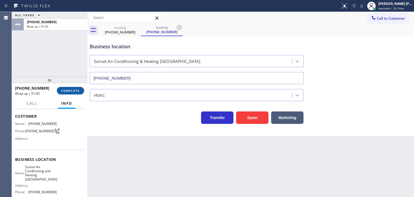
click at [78, 91] on span "COMPLETE" at bounding box center [70, 91] width 19 height 4
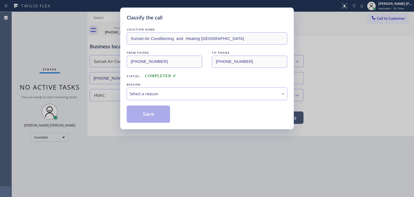
click at [152, 93] on div "Select a reason" at bounding box center [207, 94] width 155 height 6
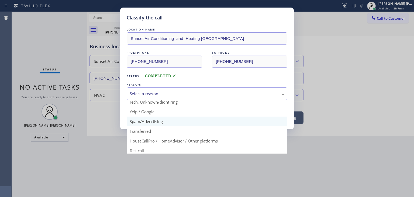
scroll to position [34, 0]
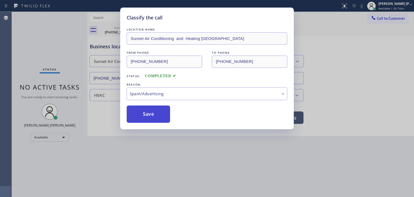
click at [150, 113] on button "Save" at bounding box center [148, 113] width 43 height 17
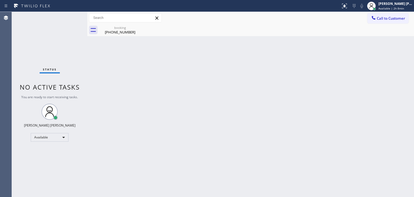
click at [75, 22] on div "Status No active tasks You are ready to start receiving tasks. [PERSON_NAME] [P…" at bounding box center [49, 104] width 75 height 185
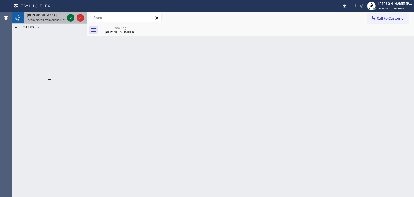
click at [68, 15] on icon at bounding box center [70, 18] width 6 height 6
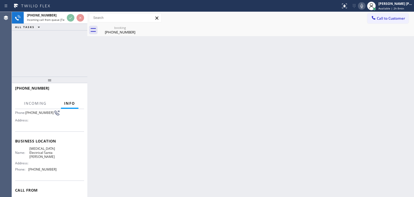
scroll to position [54, 0]
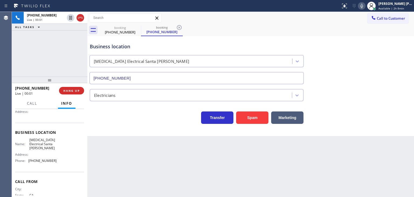
type input "[PHONE_NUMBER]"
click at [79, 91] on span "HANG UP" at bounding box center [71, 91] width 16 height 4
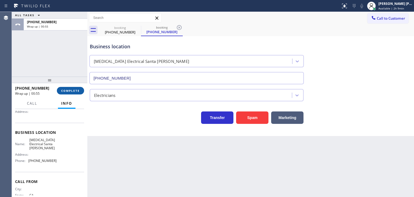
click at [78, 91] on span "COMPLETE" at bounding box center [70, 91] width 19 height 4
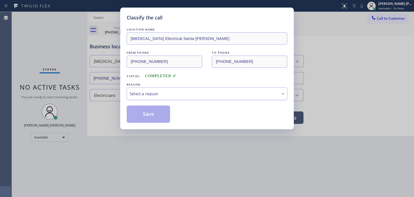
click at [173, 98] on div "Select a reason" at bounding box center [207, 93] width 161 height 13
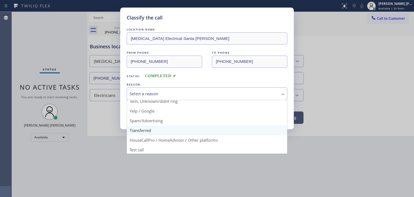
scroll to position [34, 0]
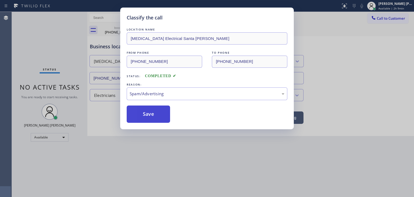
click at [161, 117] on button "Save" at bounding box center [148, 113] width 43 height 17
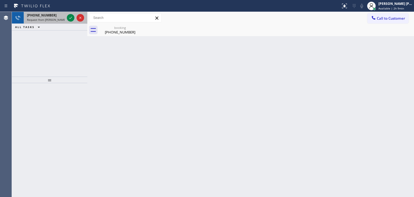
click at [75, 22] on div at bounding box center [75, 18] width 19 height 12
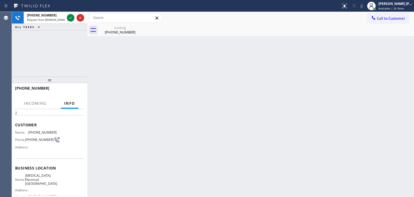
scroll to position [27, 0]
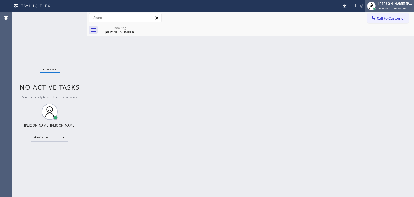
click at [403, 5] on div "[PERSON_NAME] [PERSON_NAME]" at bounding box center [395, 3] width 34 height 5
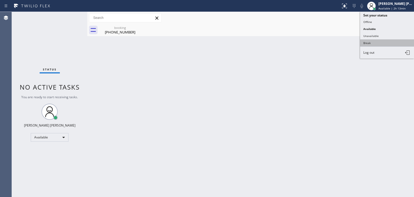
click at [376, 44] on button "Break" at bounding box center [387, 42] width 54 height 7
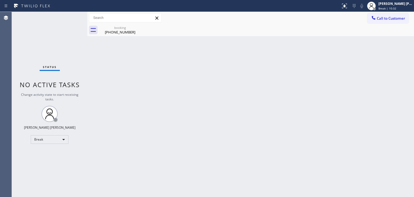
click at [378, 140] on div "Back to Dashboard Change Sender ID Customers Technicians Select a contact Outbo…" at bounding box center [250, 104] width 326 height 185
click at [395, 2] on div "[PERSON_NAME] [PERSON_NAME]" at bounding box center [395, 3] width 34 height 5
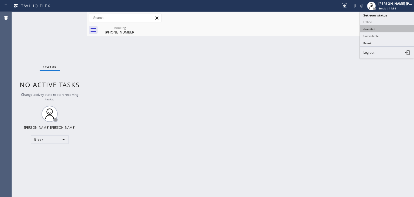
click at [379, 29] on button "Available" at bounding box center [387, 28] width 54 height 7
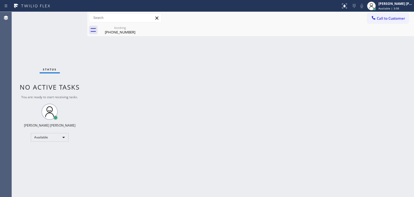
click at [64, 39] on div "Status No active tasks You are ready to start receiving tasks. [PERSON_NAME] [P…" at bounding box center [49, 104] width 75 height 185
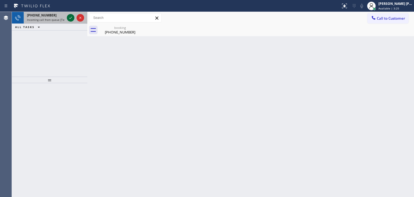
click at [69, 18] on icon at bounding box center [70, 18] width 3 height 2
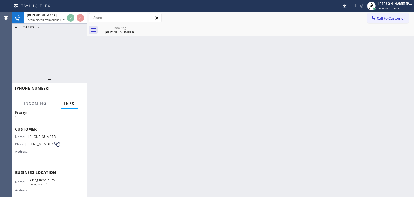
scroll to position [27, 0]
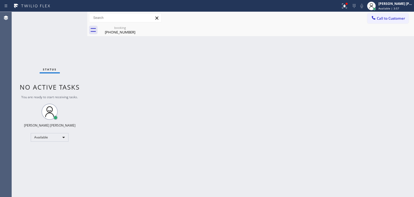
click at [69, 18] on div "Status No active tasks You are ready to start receiving tasks. [PERSON_NAME] [P…" at bounding box center [49, 104] width 75 height 185
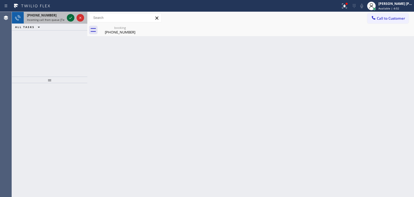
click at [73, 16] on icon at bounding box center [70, 18] width 6 height 6
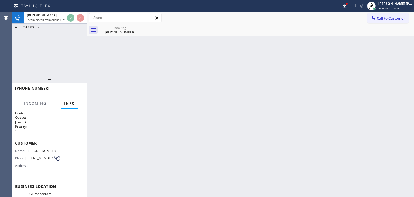
scroll to position [27, 0]
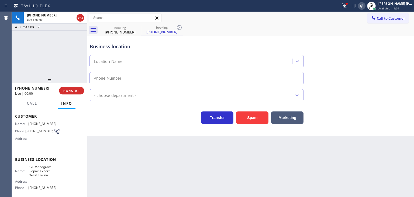
type input "[PHONE_NUMBER]"
click at [396, 65] on div "Business location GE Monogram Repair Expert [GEOGRAPHIC_DATA] [PHONE_NUMBER]" at bounding box center [251, 59] width 324 height 49
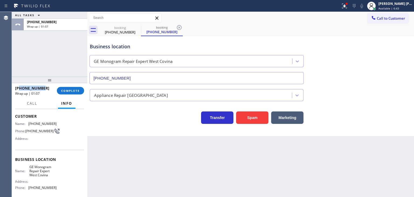
drag, startPoint x: 45, startPoint y: 88, endPoint x: 19, endPoint y: 88, distance: 26.1
click at [19, 88] on div "[PHONE_NUMBER]" at bounding box center [34, 87] width 38 height 5
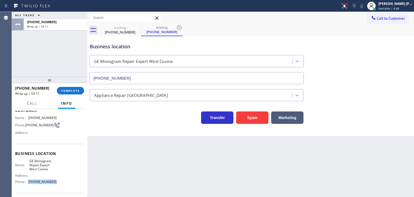
drag, startPoint x: 52, startPoint y: 187, endPoint x: 27, endPoint y: 191, distance: 25.8
click at [27, 191] on div "Business location Name: GE Monogram Repair Expert West Covina Address: Phone: […" at bounding box center [49, 168] width 69 height 49
click at [80, 88] on button "COMPLETE" at bounding box center [70, 91] width 27 height 8
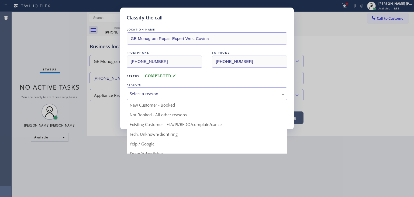
click at [155, 92] on div "Select a reason" at bounding box center [207, 94] width 155 height 6
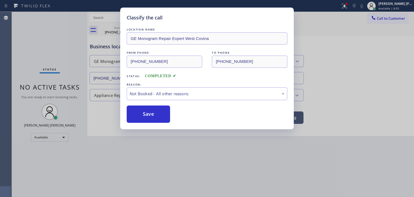
click at [156, 114] on button "Save" at bounding box center [148, 113] width 43 height 17
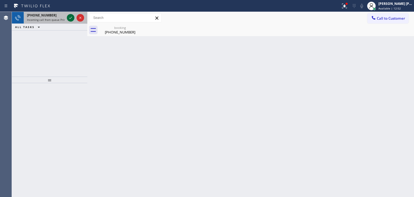
click at [69, 18] on icon at bounding box center [70, 18] width 6 height 6
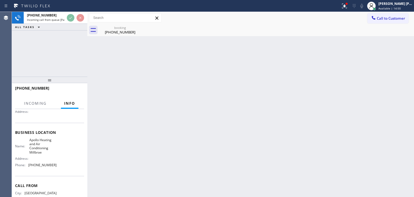
scroll to position [76, 0]
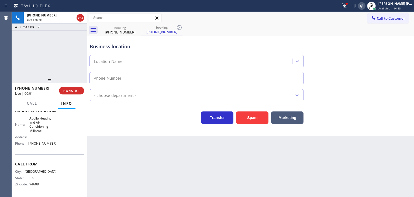
type input "[PHONE_NUMBER]"
click at [405, 39] on div "Business location Apollo Heating and Air Conditioning Millbrae [PHONE_NUMBER]" at bounding box center [251, 59] width 324 height 49
click at [365, 7] on icon at bounding box center [361, 6] width 6 height 6
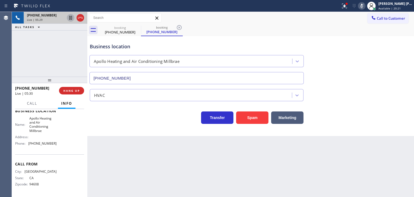
click at [71, 20] on icon at bounding box center [70, 18] width 6 height 6
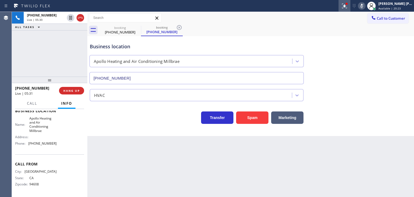
click at [347, 7] on icon at bounding box center [344, 6] width 6 height 6
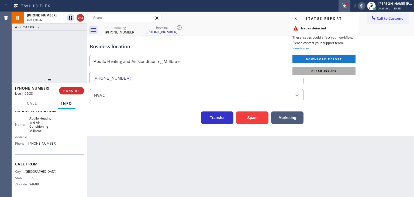
click at [325, 72] on span "Clear issues" at bounding box center [323, 71] width 25 height 4
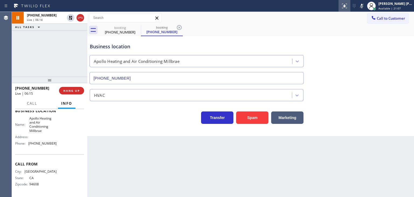
drag, startPoint x: 372, startPoint y: 5, endPoint x: 356, endPoint y: 5, distance: 16.2
click at [365, 5] on icon at bounding box center [361, 6] width 6 height 6
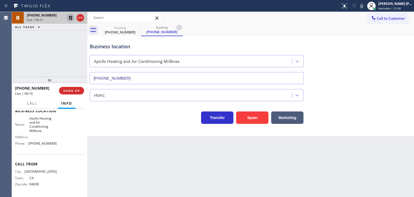
click at [69, 19] on icon at bounding box center [71, 18] width 4 height 4
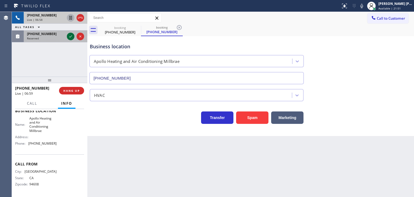
drag, startPoint x: 72, startPoint y: 35, endPoint x: 72, endPoint y: 38, distance: 2.7
click at [72, 35] on icon at bounding box center [70, 36] width 6 height 6
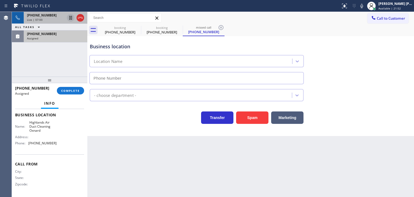
type input "[PHONE_NUMBER]"
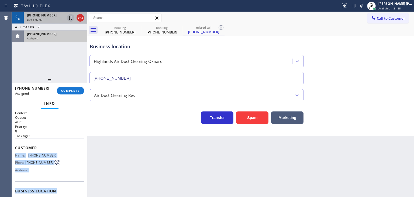
drag, startPoint x: 58, startPoint y: 172, endPoint x: 14, endPoint y: 151, distance: 48.8
click at [14, 151] on div "Context Queue: ADC Priority: 0 Task Age: Customer Name: [PHONE_NUMBER] Phone: […" at bounding box center [49, 153] width 75 height 88
click at [32, 39] on span "Assigned" at bounding box center [32, 38] width 11 height 4
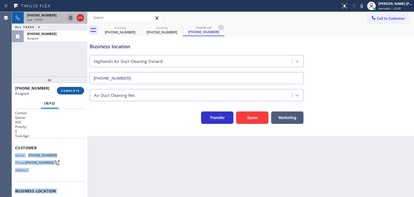
click at [67, 88] on button "COMPLETE" at bounding box center [70, 91] width 27 height 8
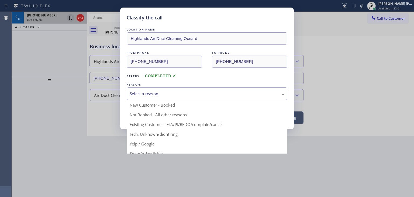
click at [168, 94] on div "Select a reason" at bounding box center [207, 94] width 155 height 6
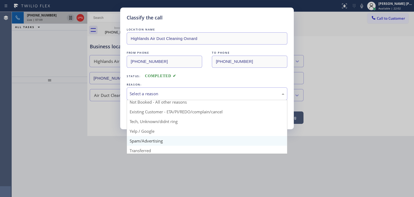
scroll to position [34, 0]
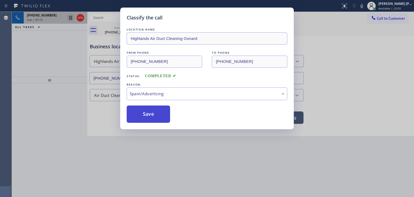
click at [152, 115] on button "Save" at bounding box center [148, 113] width 43 height 17
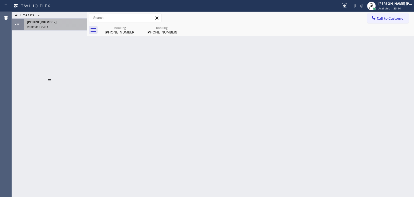
click at [58, 23] on div "[PHONE_NUMBER]" at bounding box center [55, 22] width 57 height 5
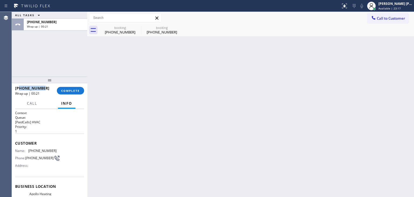
drag, startPoint x: 47, startPoint y: 88, endPoint x: 20, endPoint y: 88, distance: 26.1
click at [20, 88] on div "[PHONE_NUMBER]" at bounding box center [34, 87] width 38 height 5
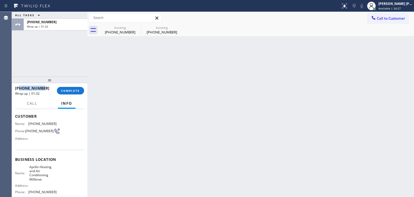
scroll to position [54, 0]
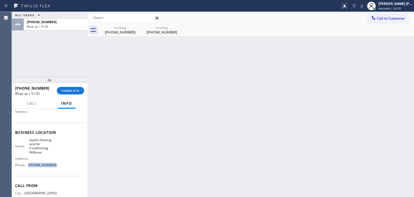
drag, startPoint x: 53, startPoint y: 164, endPoint x: 28, endPoint y: 165, distance: 24.5
click at [28, 165] on span "[PHONE_NUMBER]" at bounding box center [42, 165] width 28 height 4
click at [72, 91] on span "COMPLETE" at bounding box center [70, 91] width 19 height 4
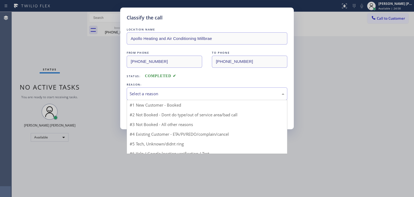
click at [144, 91] on div "Select a reason" at bounding box center [207, 94] width 155 height 6
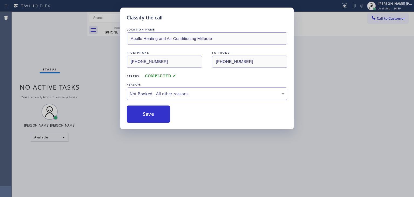
click at [155, 114] on button "Save" at bounding box center [148, 113] width 43 height 17
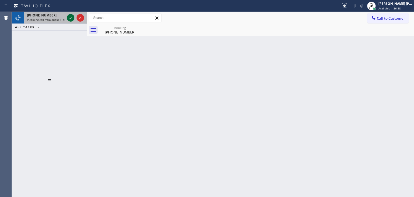
click at [70, 17] on icon at bounding box center [70, 18] width 6 height 6
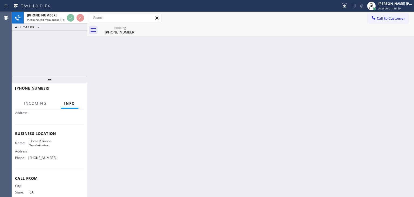
scroll to position [54, 0]
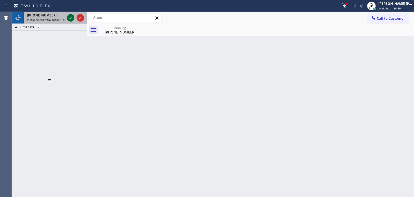
click at [71, 18] on icon at bounding box center [70, 18] width 6 height 6
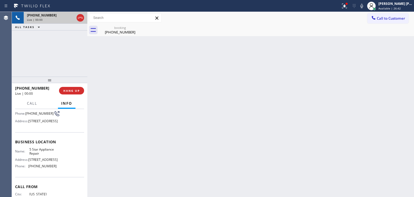
scroll to position [54, 0]
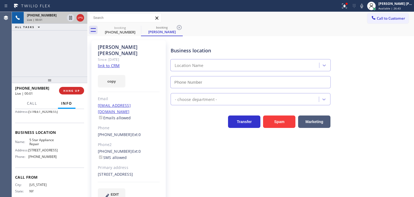
type input "[PHONE_NUMBER]"
click at [113, 63] on link "link to CRM" at bounding box center [109, 65] width 22 height 5
drag, startPoint x: 371, startPoint y: 7, endPoint x: 317, endPoint y: 4, distance: 54.0
click at [365, 7] on icon at bounding box center [361, 6] width 6 height 6
click at [70, 17] on icon at bounding box center [70, 18] width 6 height 6
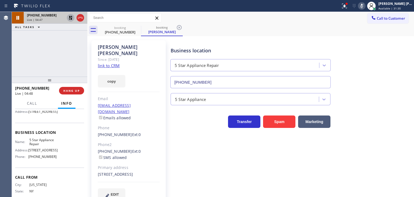
click at [365, 4] on icon at bounding box center [361, 6] width 6 height 6
click at [71, 16] on icon at bounding box center [71, 18] width 4 height 4
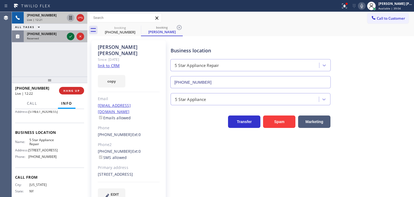
drag, startPoint x: 69, startPoint y: 35, endPoint x: 71, endPoint y: 40, distance: 6.1
click at [69, 35] on icon at bounding box center [70, 36] width 6 height 6
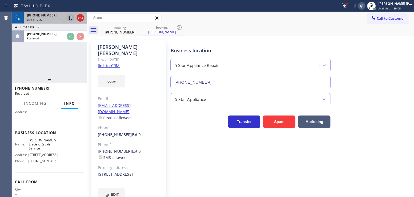
scroll to position [54, 0]
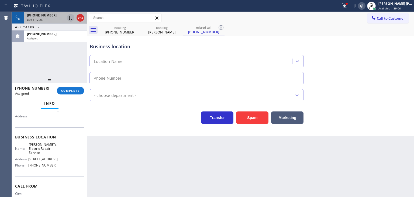
type input "[PHONE_NUMBER]"
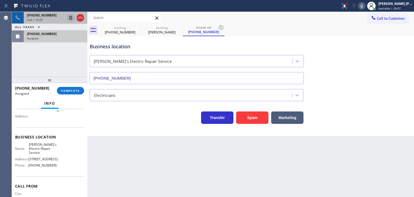
click at [64, 39] on div "Assigned" at bounding box center [55, 38] width 57 height 4
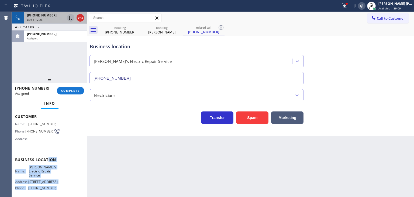
scroll to position [18, 0]
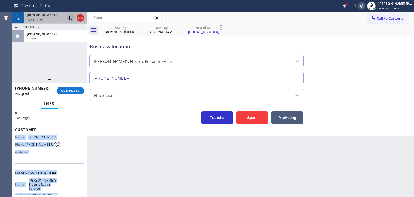
drag, startPoint x: 57, startPoint y: 173, endPoint x: 13, endPoint y: 133, distance: 59.1
click at [13, 133] on div "Context Queue: Electrical Priority: 0 Task Age: Customer Name: [PHONE_NUMBER] P…" at bounding box center [49, 153] width 75 height 88
click at [71, 87] on button "COMPLETE" at bounding box center [70, 91] width 27 height 8
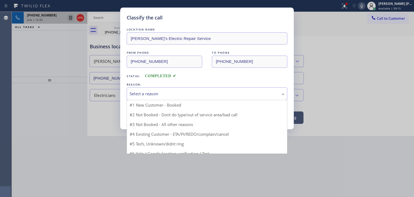
click at [134, 96] on div "Select a reason" at bounding box center [207, 94] width 155 height 6
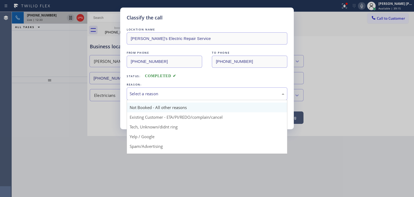
scroll to position [14, 0]
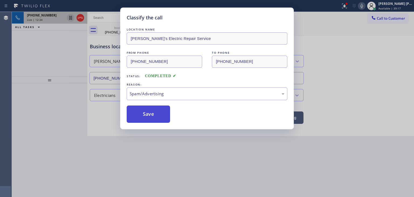
click at [145, 119] on button "Save" at bounding box center [148, 113] width 43 height 17
type input "[PHONE_NUMBER]"
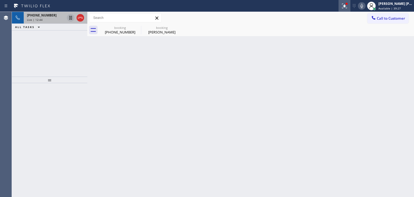
click at [350, 6] on div at bounding box center [344, 6] width 12 height 6
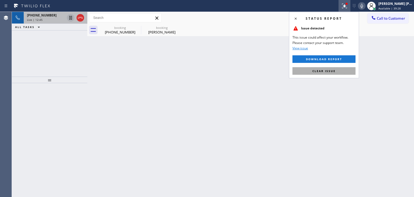
click at [330, 69] on span "Clear issue" at bounding box center [323, 71] width 23 height 4
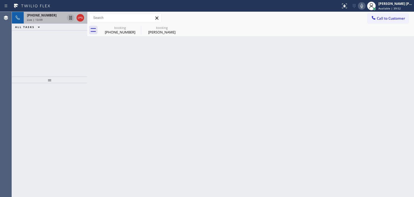
click at [50, 18] on div "Live | 13:09" at bounding box center [46, 20] width 38 height 4
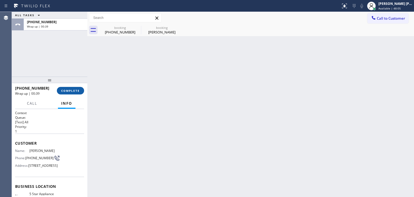
click at [77, 90] on span "COMPLETE" at bounding box center [70, 91] width 19 height 4
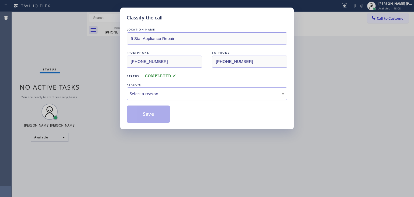
click at [163, 93] on div "Select a reason" at bounding box center [207, 94] width 155 height 6
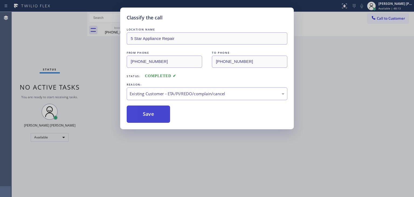
click at [151, 117] on button "Save" at bounding box center [148, 113] width 43 height 17
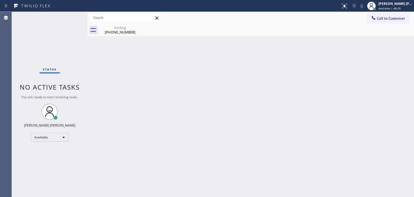
click at [59, 22] on div "Status No active tasks You are ready to start receiving tasks. [PERSON_NAME] [P…" at bounding box center [49, 104] width 75 height 185
click at [71, 15] on div "Status No active tasks You are ready to start receiving tasks. [PERSON_NAME] [P…" at bounding box center [49, 104] width 75 height 185
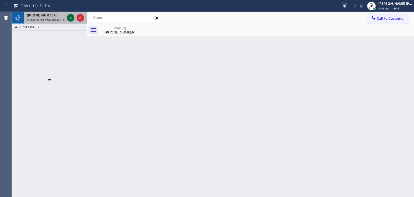
click at [69, 18] on icon at bounding box center [70, 18] width 3 height 2
drag, startPoint x: 69, startPoint y: 16, endPoint x: 70, endPoint y: 20, distance: 3.6
click at [69, 16] on icon at bounding box center [70, 18] width 6 height 6
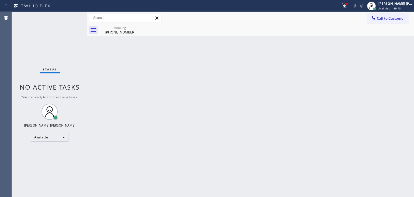
click at [68, 32] on div "Status No active tasks You are ready to start receiving tasks. [PERSON_NAME] [P…" at bounding box center [49, 104] width 75 height 185
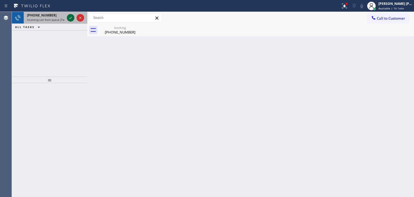
click at [70, 15] on icon at bounding box center [70, 18] width 6 height 6
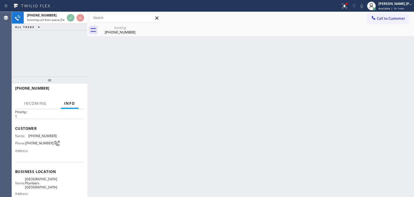
scroll to position [27, 0]
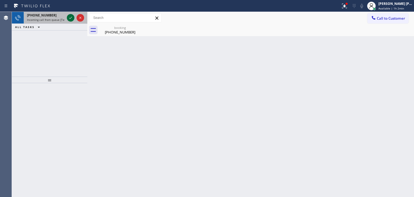
click at [70, 18] on icon at bounding box center [70, 18] width 6 height 6
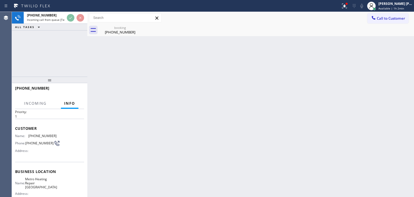
scroll to position [27, 0]
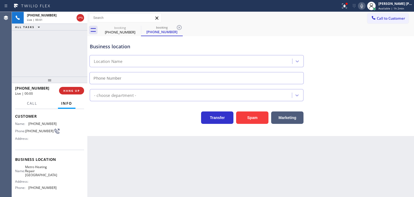
type input "[PHONE_NUMBER]"
click at [74, 88] on button "HANG UP" at bounding box center [71, 91] width 25 height 8
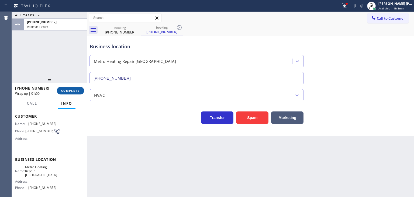
click at [78, 92] on span "COMPLETE" at bounding box center [70, 91] width 19 height 4
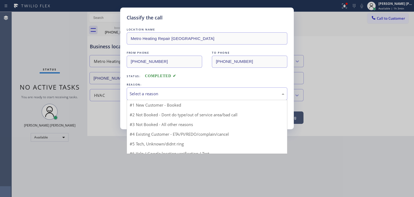
click at [158, 94] on div "Select a reason" at bounding box center [207, 94] width 155 height 6
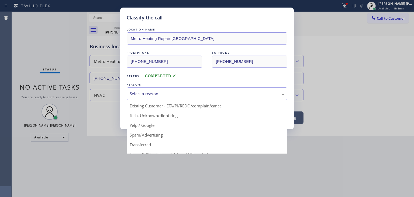
scroll to position [34, 0]
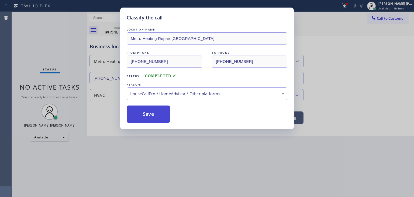
click at [149, 119] on button "Save" at bounding box center [148, 113] width 43 height 17
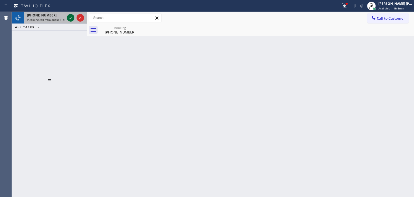
click at [73, 16] on icon at bounding box center [70, 18] width 6 height 6
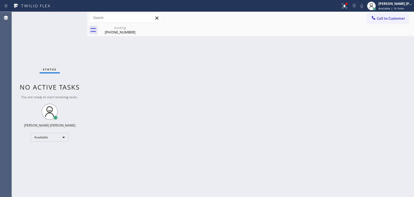
click at [72, 26] on div "Status No active tasks You are ready to start receiving tasks. [PERSON_NAME] [P…" at bounding box center [49, 104] width 75 height 185
click at [68, 13] on div "Status No active tasks You are ready to start receiving tasks. [PERSON_NAME] [P…" at bounding box center [49, 104] width 75 height 185
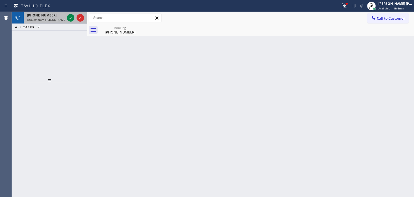
click at [68, 13] on div at bounding box center [75, 18] width 19 height 12
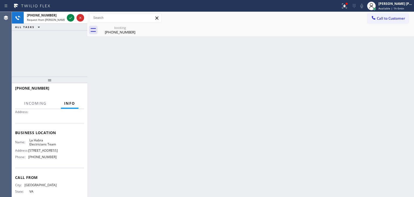
scroll to position [54, 0]
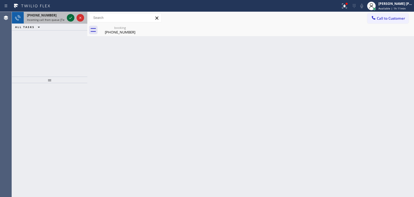
click at [71, 15] on icon at bounding box center [70, 18] width 6 height 6
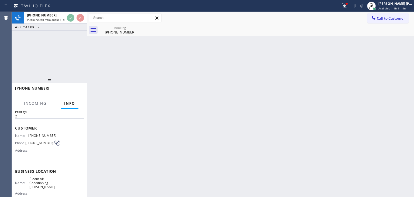
scroll to position [27, 0]
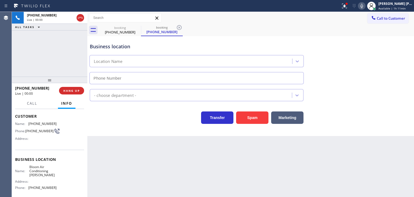
type input "[PHONE_NUMBER]"
click at [365, 5] on icon at bounding box center [361, 6] width 6 height 6
click at [71, 89] on span "HANG UP" at bounding box center [71, 91] width 16 height 4
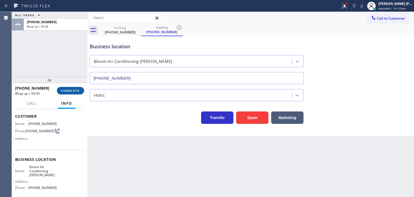
click at [72, 89] on span "COMPLETE" at bounding box center [70, 91] width 19 height 4
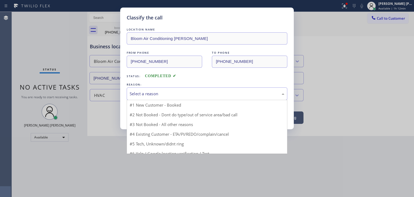
click at [159, 93] on div "Select a reason" at bounding box center [207, 94] width 155 height 6
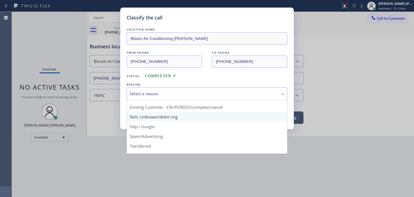
scroll to position [27, 0]
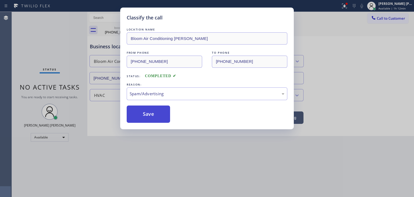
click at [149, 117] on button "Save" at bounding box center [148, 113] width 43 height 17
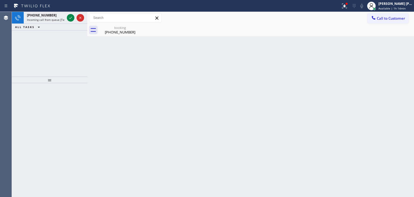
drag, startPoint x: 69, startPoint y: 18, endPoint x: 69, endPoint y: 24, distance: 5.7
click at [69, 18] on icon at bounding box center [70, 18] width 6 height 6
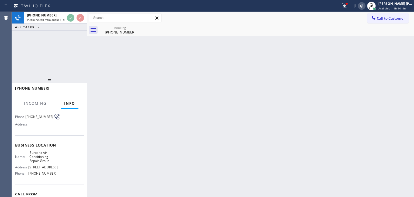
scroll to position [54, 0]
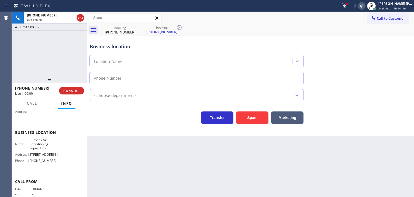
type input "[PHONE_NUMBER]"
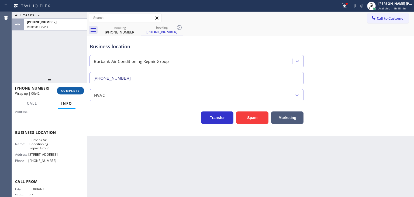
click at [74, 91] on span "COMPLETE" at bounding box center [70, 91] width 19 height 4
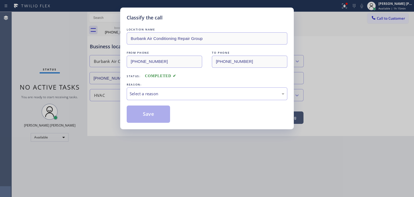
click at [147, 94] on div "Select a reason" at bounding box center [207, 94] width 155 height 6
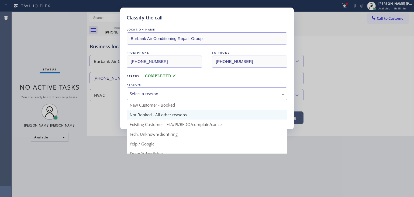
scroll to position [27, 0]
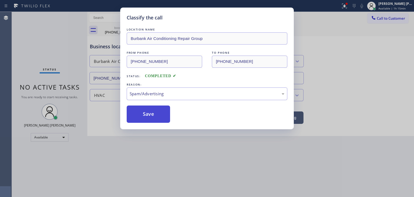
click at [149, 109] on button "Save" at bounding box center [148, 113] width 43 height 17
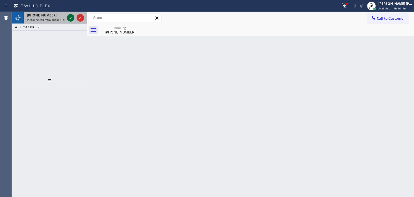
click at [69, 15] on icon at bounding box center [70, 18] width 6 height 6
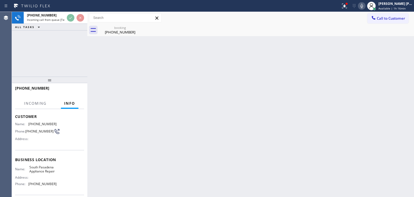
scroll to position [27, 0]
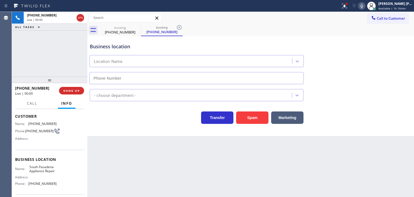
type input "[PHONE_NUMBER]"
click at [365, 6] on icon at bounding box center [361, 6] width 6 height 6
click at [74, 91] on span "HANG UP" at bounding box center [71, 91] width 16 height 4
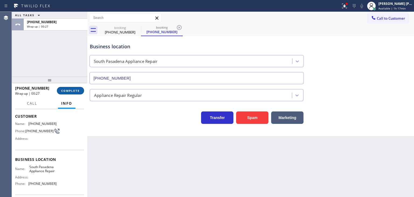
click at [74, 91] on span "COMPLETE" at bounding box center [70, 91] width 19 height 4
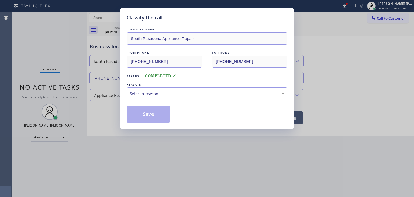
click at [158, 91] on div "Select a reason" at bounding box center [207, 94] width 155 height 6
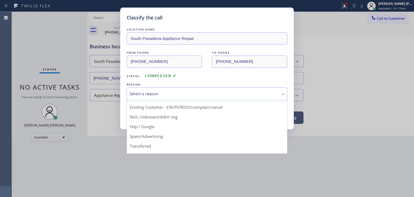
scroll to position [27, 0]
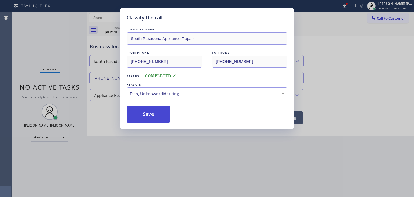
click at [147, 117] on button "Save" at bounding box center [148, 113] width 43 height 17
click at [146, 113] on div "Classify the call LOCATION NAME Kitchenaid Appliances Repair FROM PHONE [PHONE_…" at bounding box center [213, 104] width 402 height 185
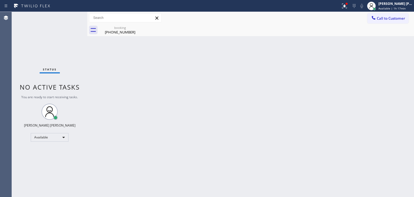
click at [146, 113] on div "Back to Dashboard Change Sender ID Customers Technicians Select a contact Outbo…" at bounding box center [250, 104] width 326 height 185
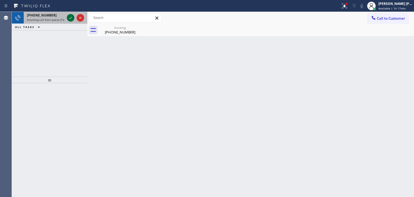
click at [69, 18] on icon at bounding box center [70, 18] width 6 height 6
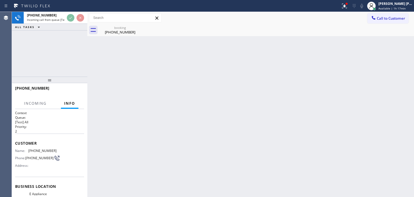
scroll to position [27, 0]
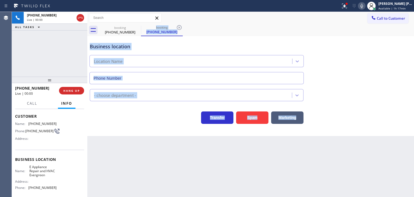
type input "[PHONE_NUMBER]"
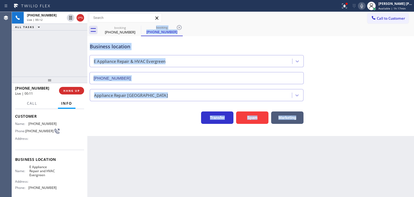
click at [365, 6] on icon at bounding box center [361, 6] width 6 height 6
click at [73, 91] on span "HANG UP" at bounding box center [71, 91] width 16 height 4
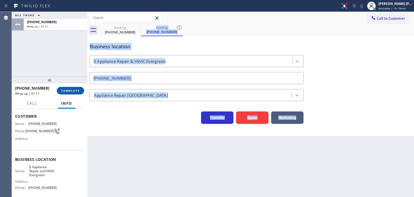
click at [67, 92] on span "COMPLETE" at bounding box center [70, 91] width 19 height 4
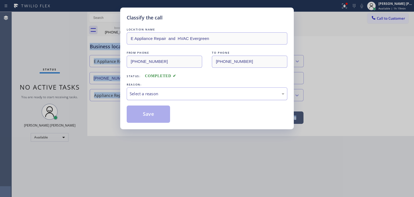
click at [163, 95] on div "Select a reason" at bounding box center [207, 94] width 155 height 6
click at [143, 112] on button "Save" at bounding box center [148, 113] width 43 height 17
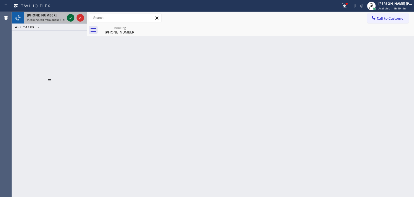
click at [72, 16] on icon at bounding box center [70, 18] width 6 height 6
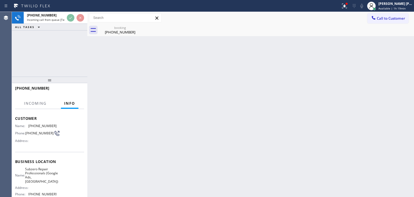
scroll to position [54, 0]
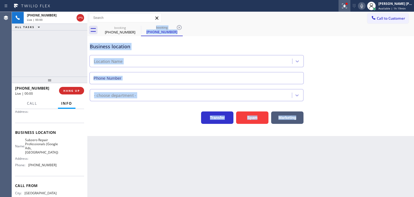
type input "[PHONE_NUMBER]"
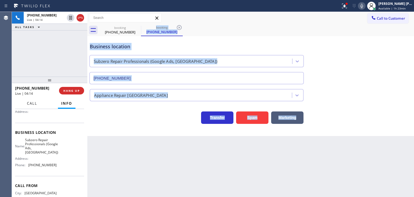
click at [34, 103] on span "Call" at bounding box center [32, 103] width 10 height 5
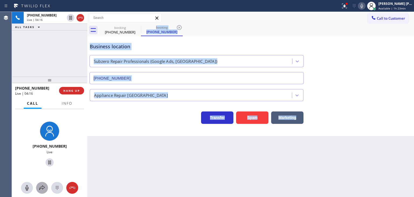
click at [41, 192] on button at bounding box center [42, 188] width 12 height 12
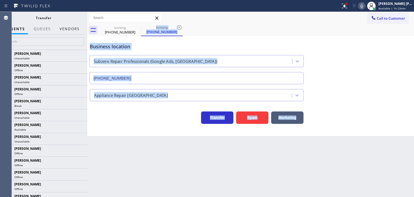
click at [73, 30] on button "Vendors" at bounding box center [69, 29] width 26 height 11
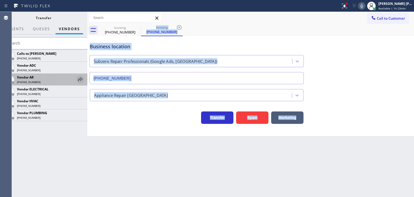
click at [81, 79] on icon at bounding box center [80, 79] width 4 height 4
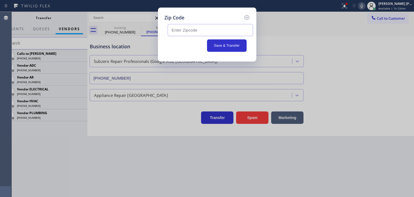
click at [234, 29] on input "text" at bounding box center [210, 30] width 85 height 12
type input "97367"
click at [226, 44] on button "Save & Transfer" at bounding box center [227, 45] width 40 height 12
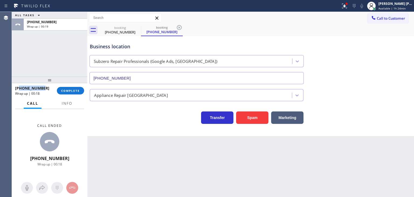
drag, startPoint x: 50, startPoint y: 86, endPoint x: 20, endPoint y: 86, distance: 30.4
click at [20, 86] on div "[PHONE_NUMBER]" at bounding box center [34, 87] width 38 height 5
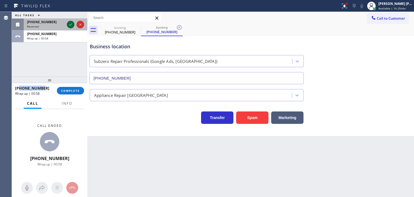
click at [69, 24] on icon at bounding box center [70, 24] width 6 height 6
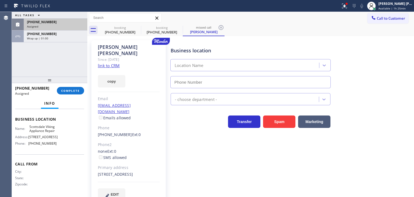
scroll to position [89, 0]
type input "[PHONE_NUMBER]"
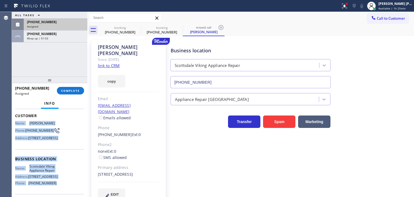
scroll to position [8, 0]
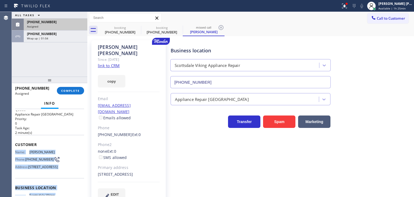
drag, startPoint x: 65, startPoint y: 145, endPoint x: 15, endPoint y: 150, distance: 50.1
click at [15, 150] on div "Context Queue: Appliance Repair High End Priority: 0 Task Age: [DEMOGRAPHIC_DAT…" at bounding box center [49, 153] width 75 height 88
click at [78, 90] on span "COMPLETE" at bounding box center [70, 91] width 19 height 4
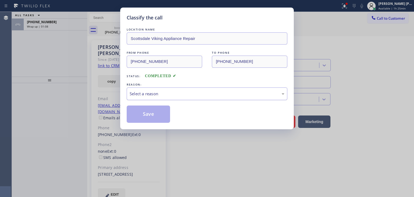
click at [155, 90] on div "Select a reason" at bounding box center [207, 93] width 161 height 13
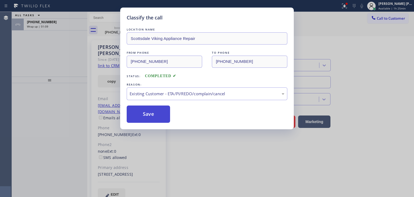
click at [158, 110] on button "Save" at bounding box center [148, 113] width 43 height 17
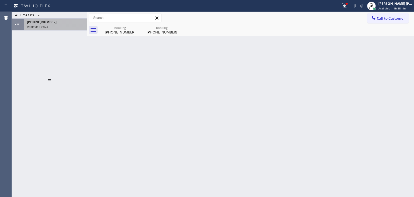
click at [36, 26] on span "Wrap up | 01:22" at bounding box center [37, 27] width 21 height 4
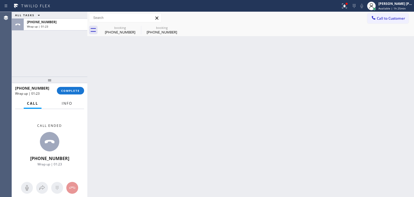
click at [72, 103] on span "Info" at bounding box center [67, 103] width 11 height 5
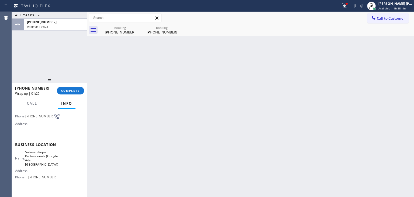
scroll to position [54, 0]
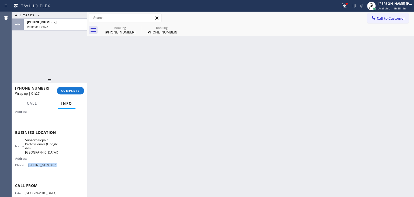
drag, startPoint x: 54, startPoint y: 165, endPoint x: 25, endPoint y: 169, distance: 28.8
click at [25, 169] on div "Name: Subzero Repair Professionals (Google Ads, [GEOGRAPHIC_DATA]) Address: Pho…" at bounding box center [49, 154] width 69 height 32
click at [74, 88] on button "COMPLETE" at bounding box center [70, 91] width 27 height 8
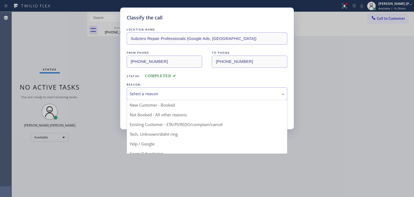
click at [154, 97] on div "Select a reason" at bounding box center [207, 93] width 161 height 13
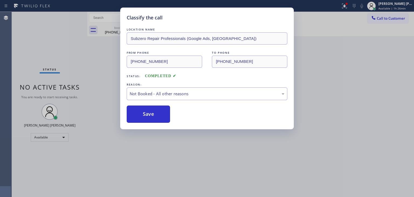
click at [149, 114] on button "Save" at bounding box center [148, 113] width 43 height 17
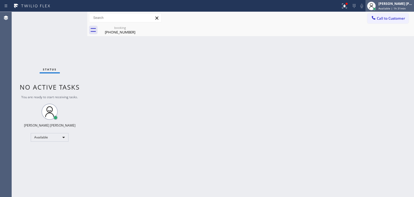
click at [388, 6] on div "[PERSON_NAME] [PERSON_NAME] Available | 1h 31min" at bounding box center [395, 5] width 37 height 9
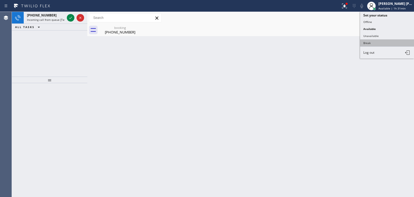
click at [378, 40] on button "Break" at bounding box center [387, 42] width 54 height 7
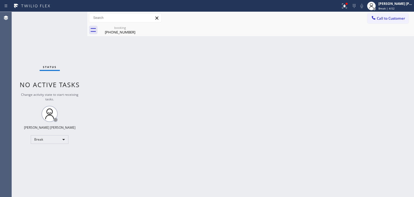
click at [45, 26] on div "Status No active tasks Change activity state to start receiving tasks. [PERSON_…" at bounding box center [49, 104] width 75 height 185
